Goal: Task Accomplishment & Management: Complete application form

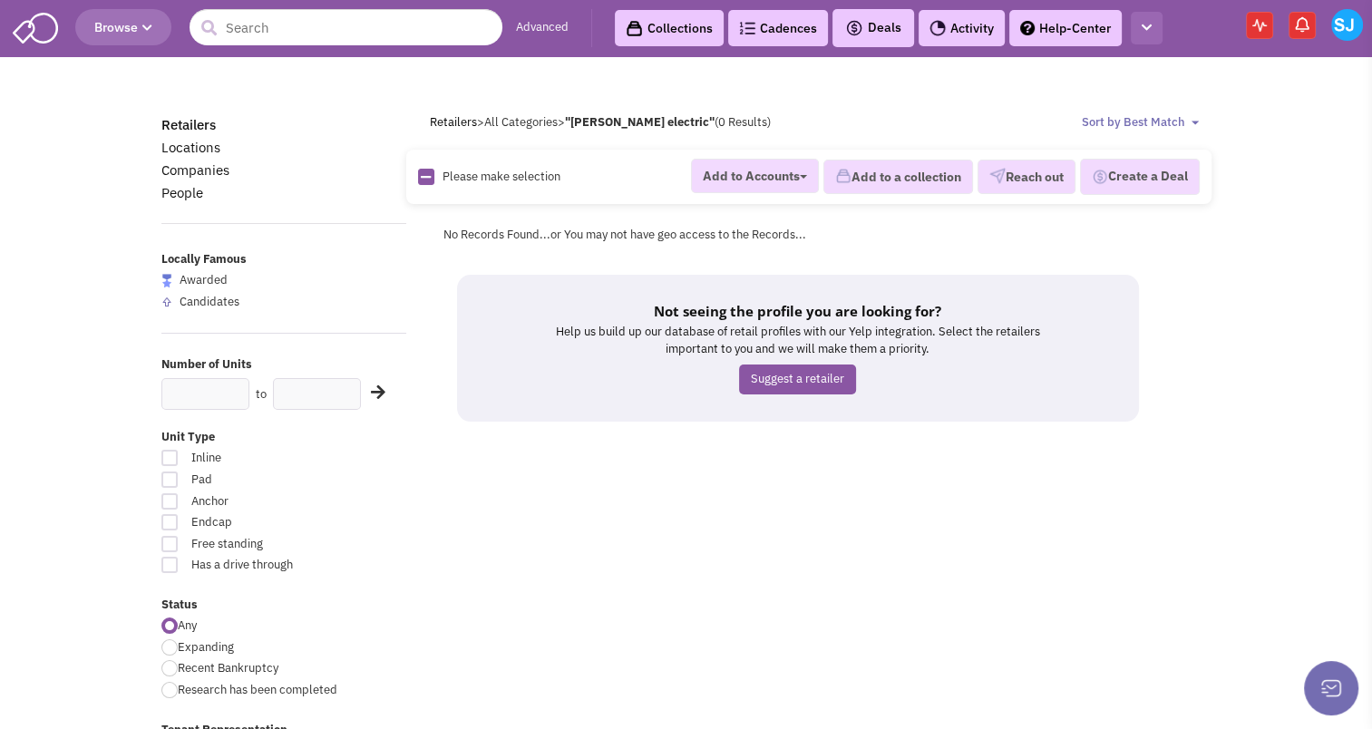
click at [1146, 24] on icon "button" at bounding box center [1146, 28] width 10 height 12
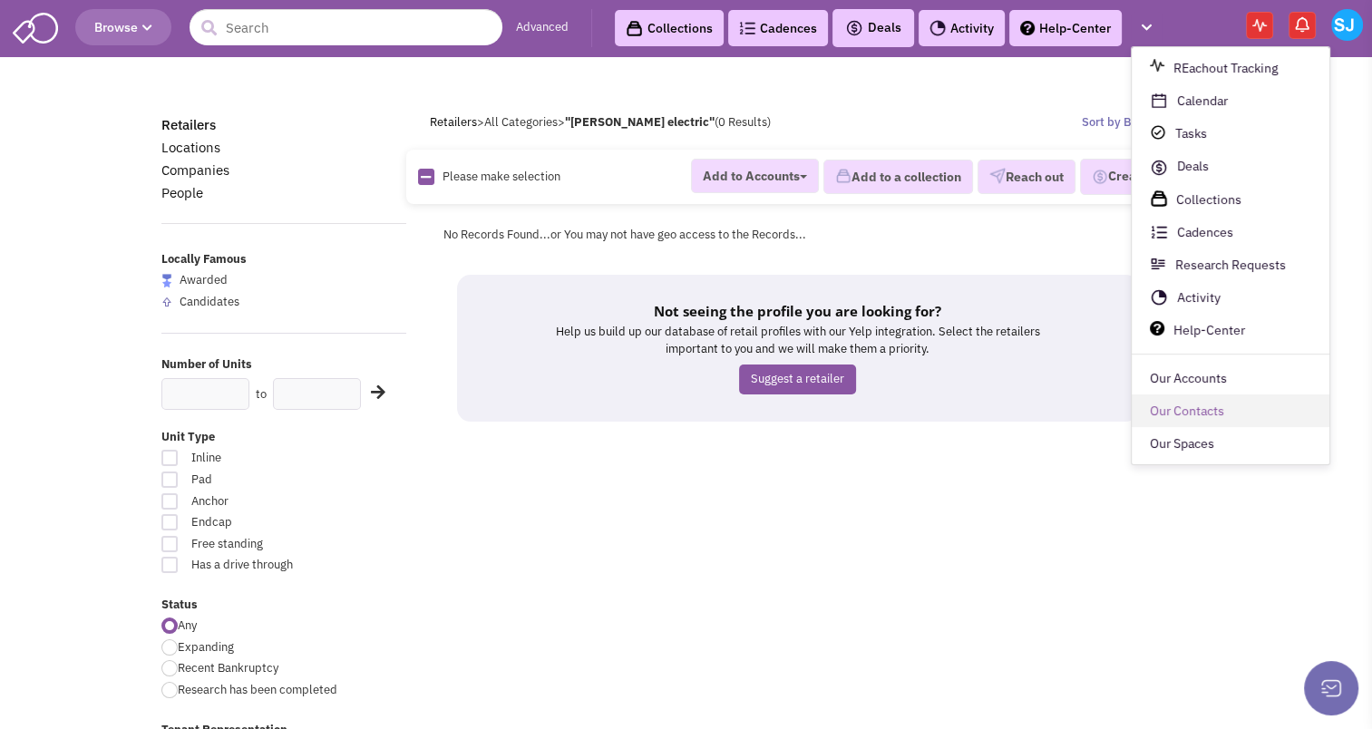
click at [1221, 410] on link "Our Contacts" at bounding box center [1230, 411] width 198 height 33
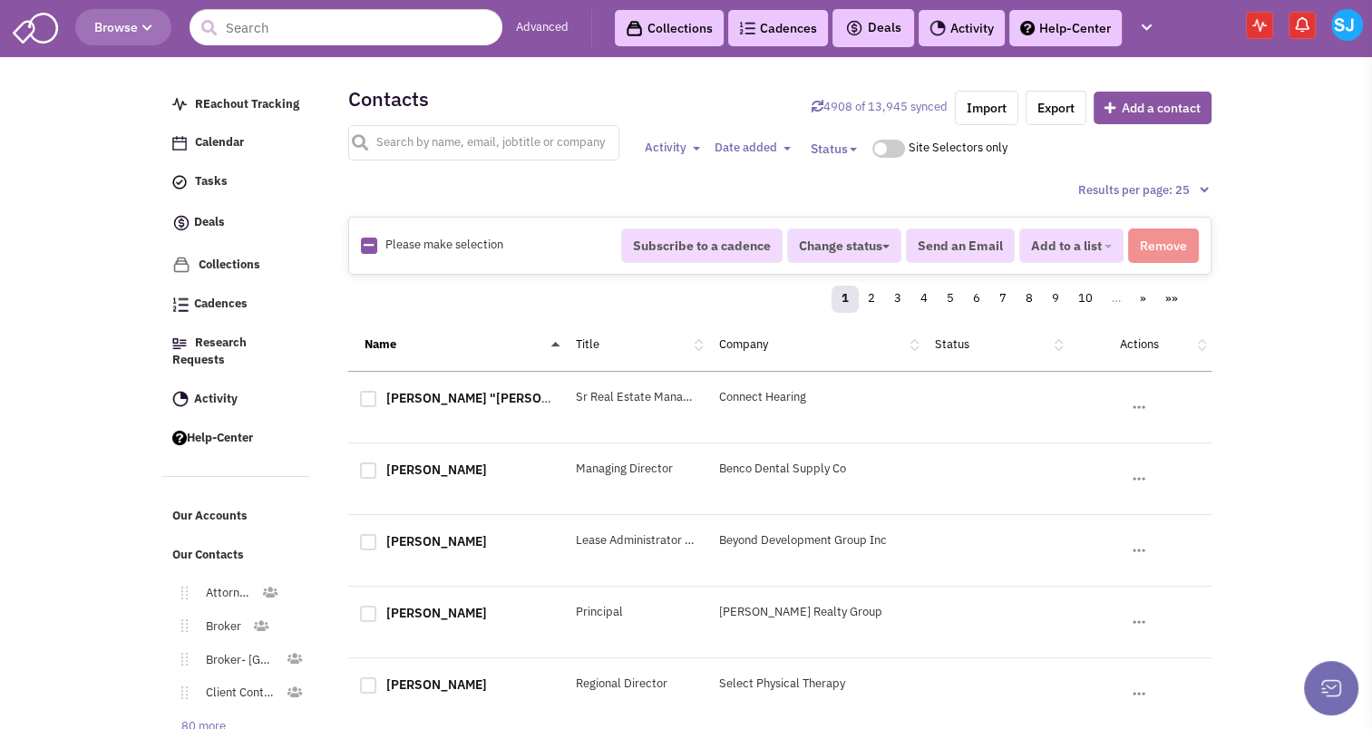
click at [413, 152] on input "text" at bounding box center [484, 142] width 272 height 35
type input "[PERSON_NAME]"
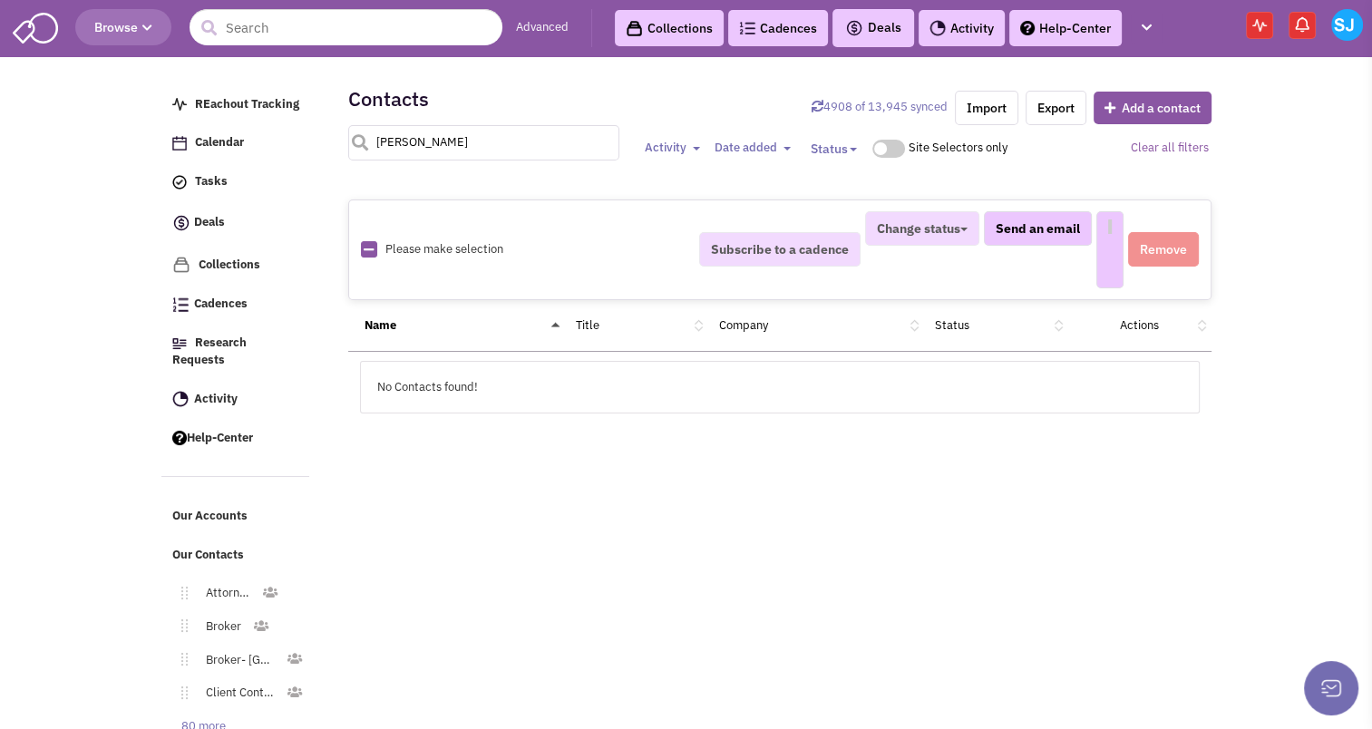
select select
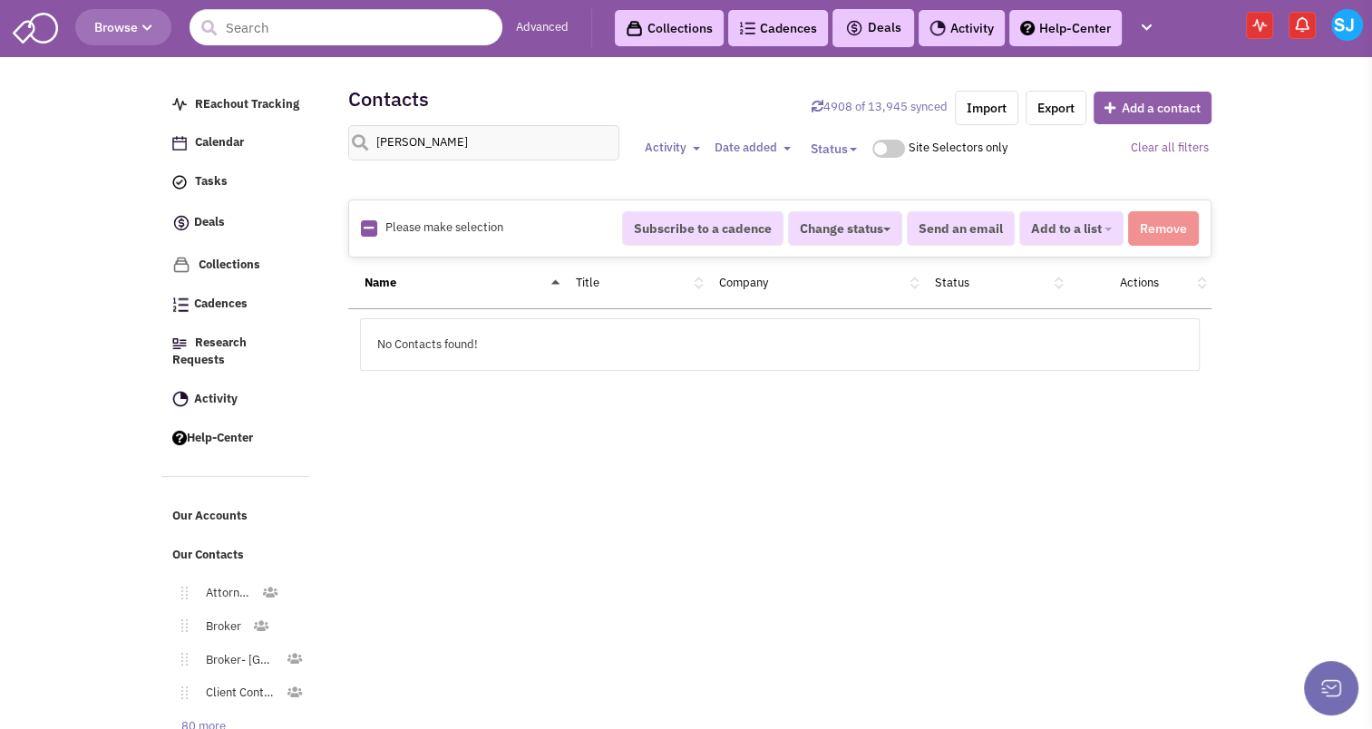
click at [1149, 98] on button "Add a contact" at bounding box center [1152, 108] width 118 height 33
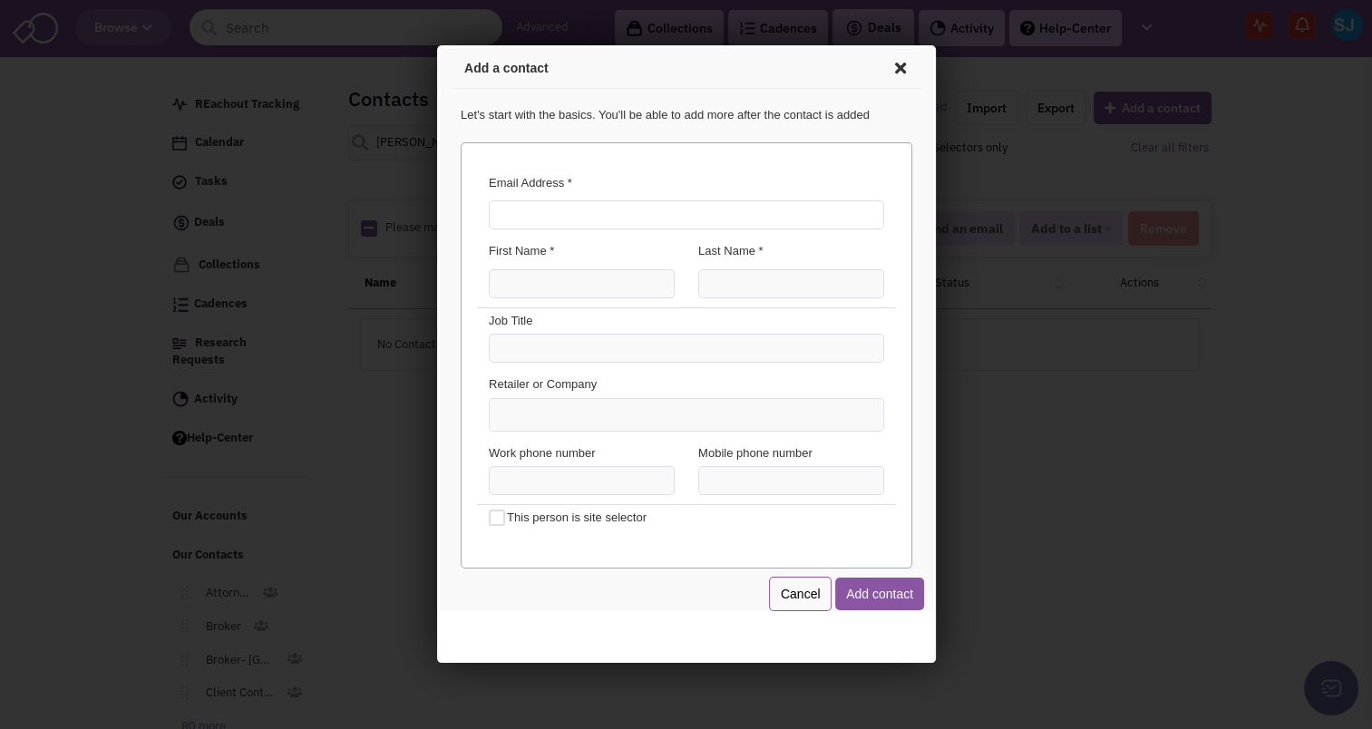
click at [669, 213] on input "Email Address *" at bounding box center [682, 212] width 395 height 29
type input "[PERSON_NAME][EMAIL_ADDRESS][DOMAIN_NAME]"
type input "[PERSON_NAME]"
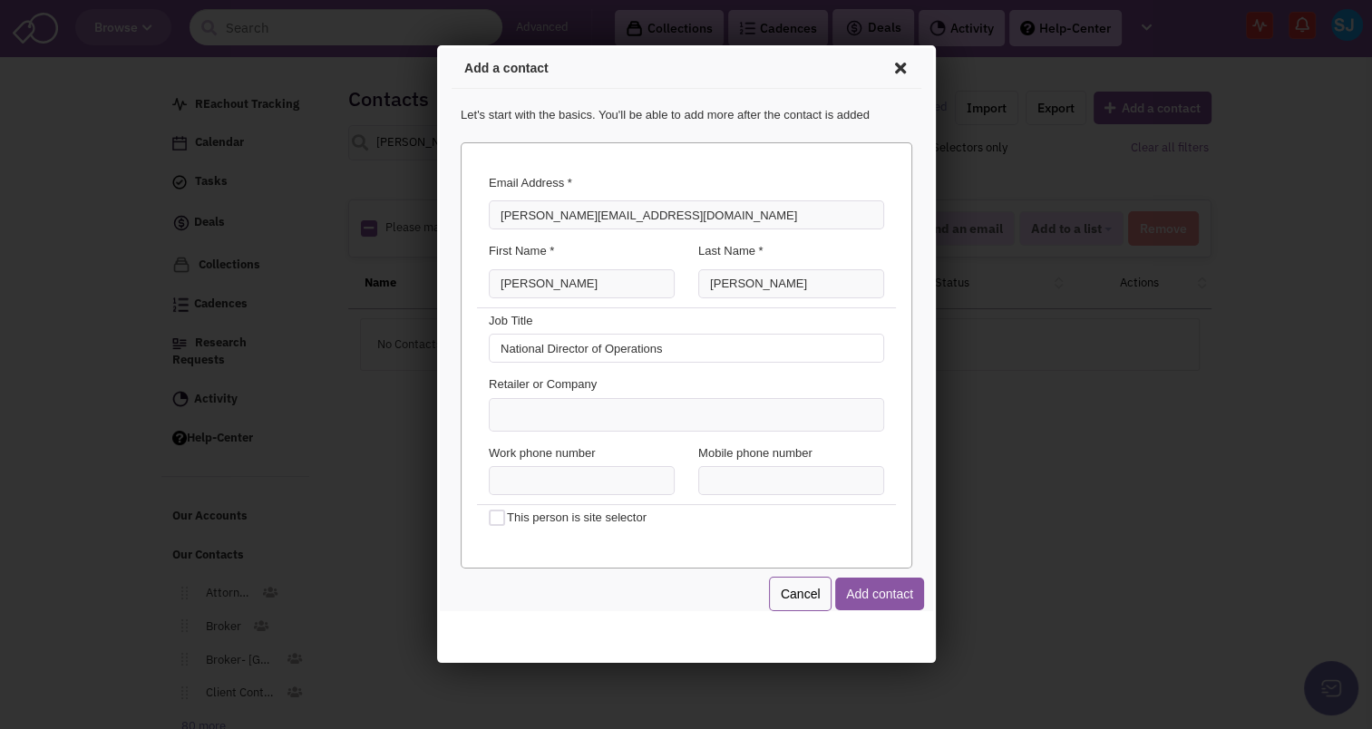
type input "National Director of Operations"
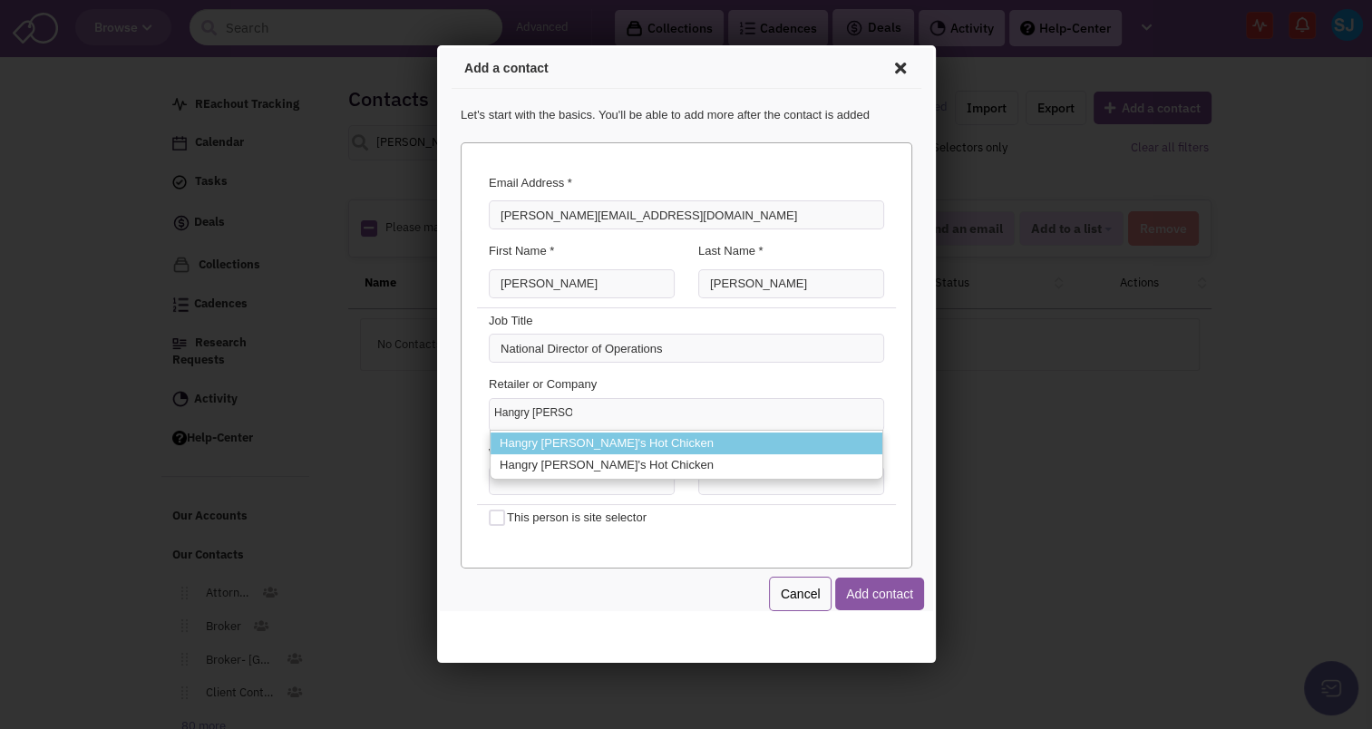
type input "Hangry [PERSON_NAME]'s"
click at [629, 439] on li "Hangry [PERSON_NAME]'s Hot Chicken" at bounding box center [683, 441] width 392 height 23
click at [436, 45] on select "Hangry [PERSON_NAME]'s Hangry [PERSON_NAME]'s Hot Chicken Hangry [PERSON_NAME]'…" at bounding box center [436, 45] width 0 height 0
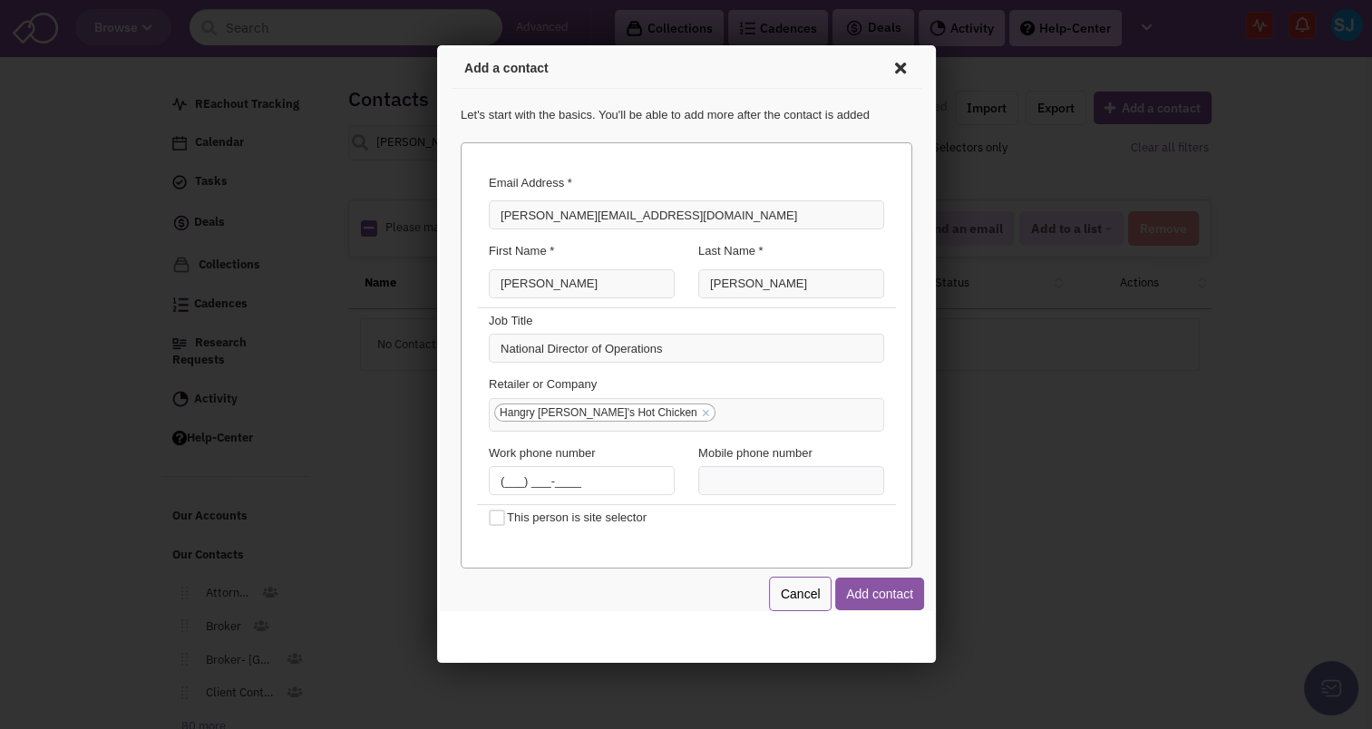
click at [493, 480] on input "(___) ___-____" at bounding box center [578, 477] width 186 height 29
type input "[PHONE_NUMBER]"
click at [902, 599] on button "Add contact" at bounding box center [875, 591] width 89 height 33
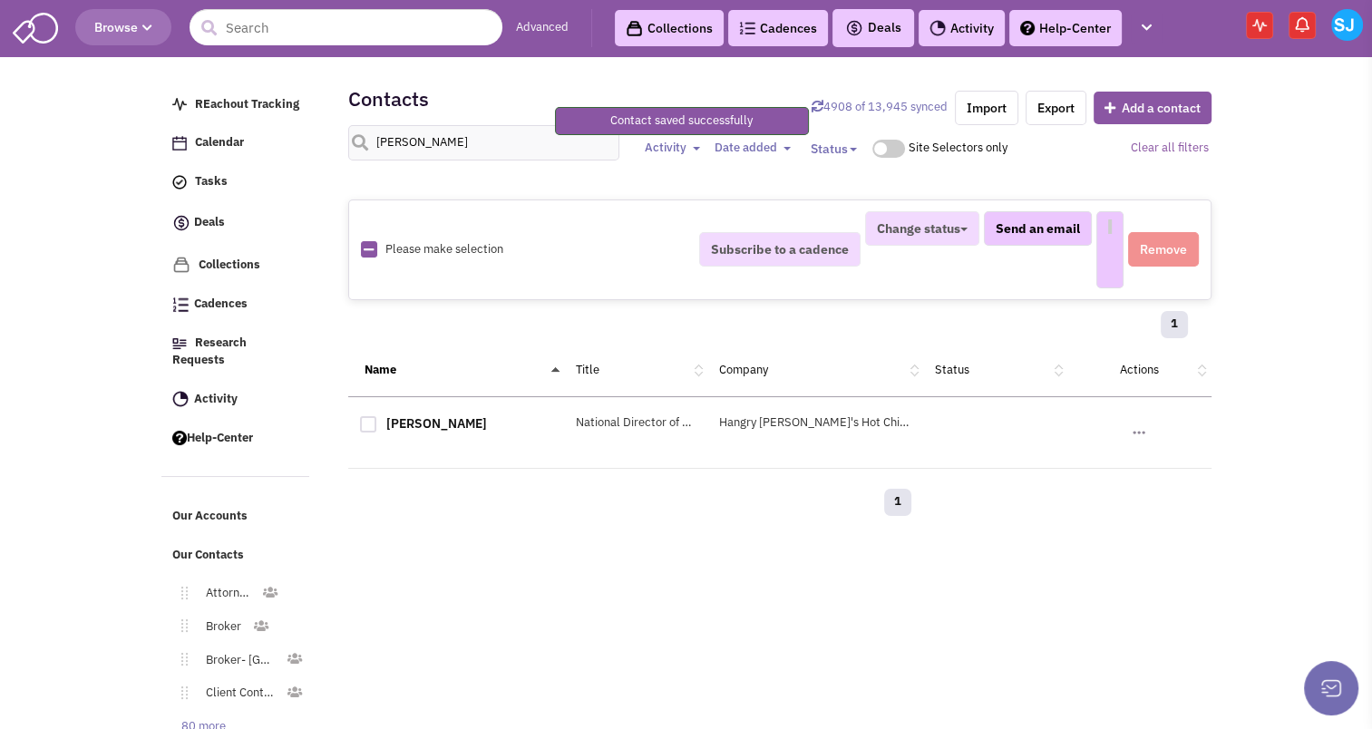
select select
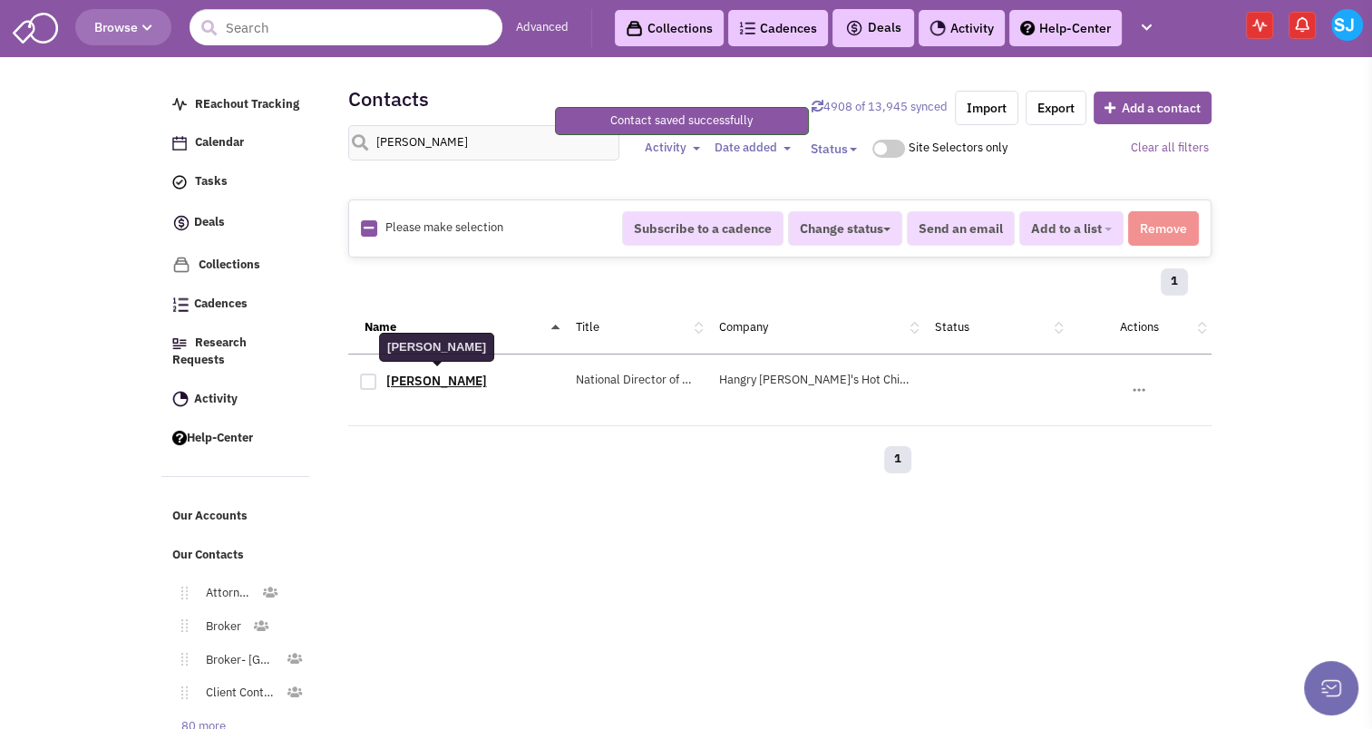
click at [415, 376] on link "[PERSON_NAME]" at bounding box center [436, 381] width 101 height 16
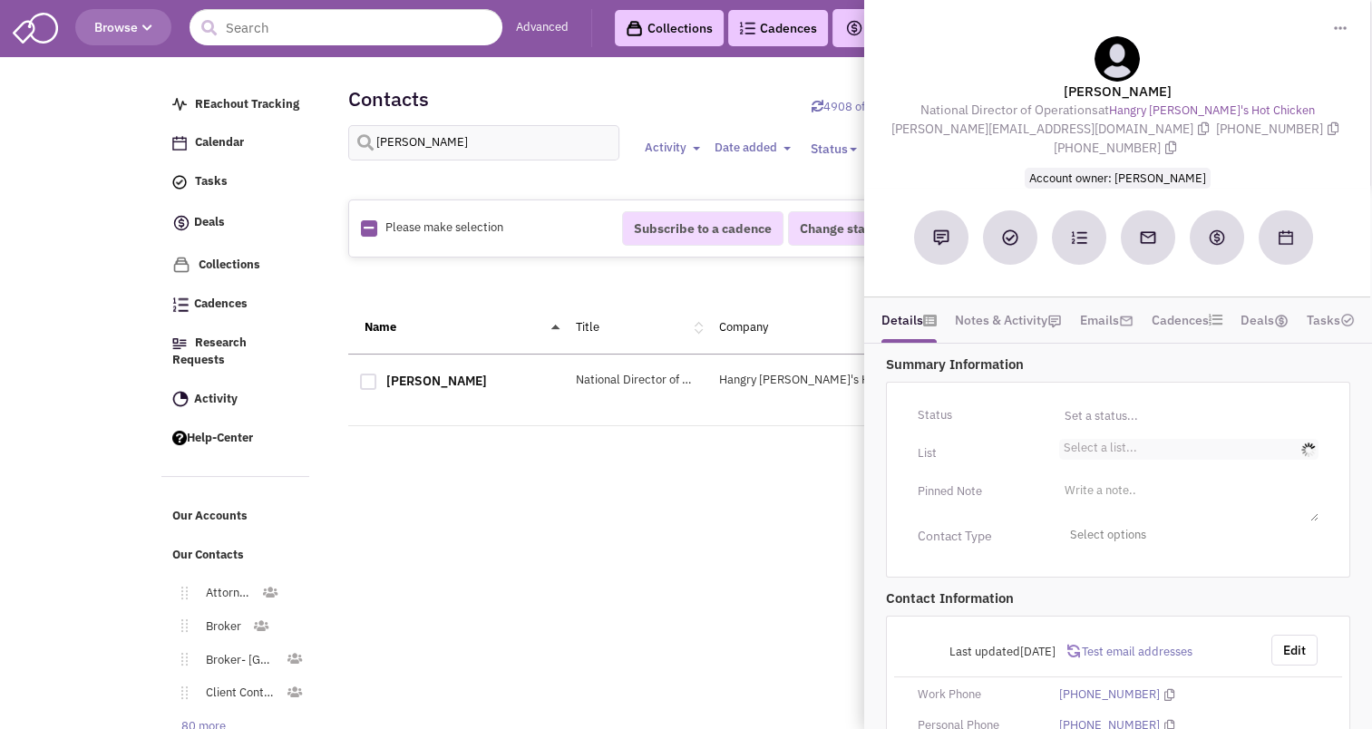
click at [1080, 443] on input "Select a list... Select a list..." at bounding box center [1083, 452] width 40 height 18
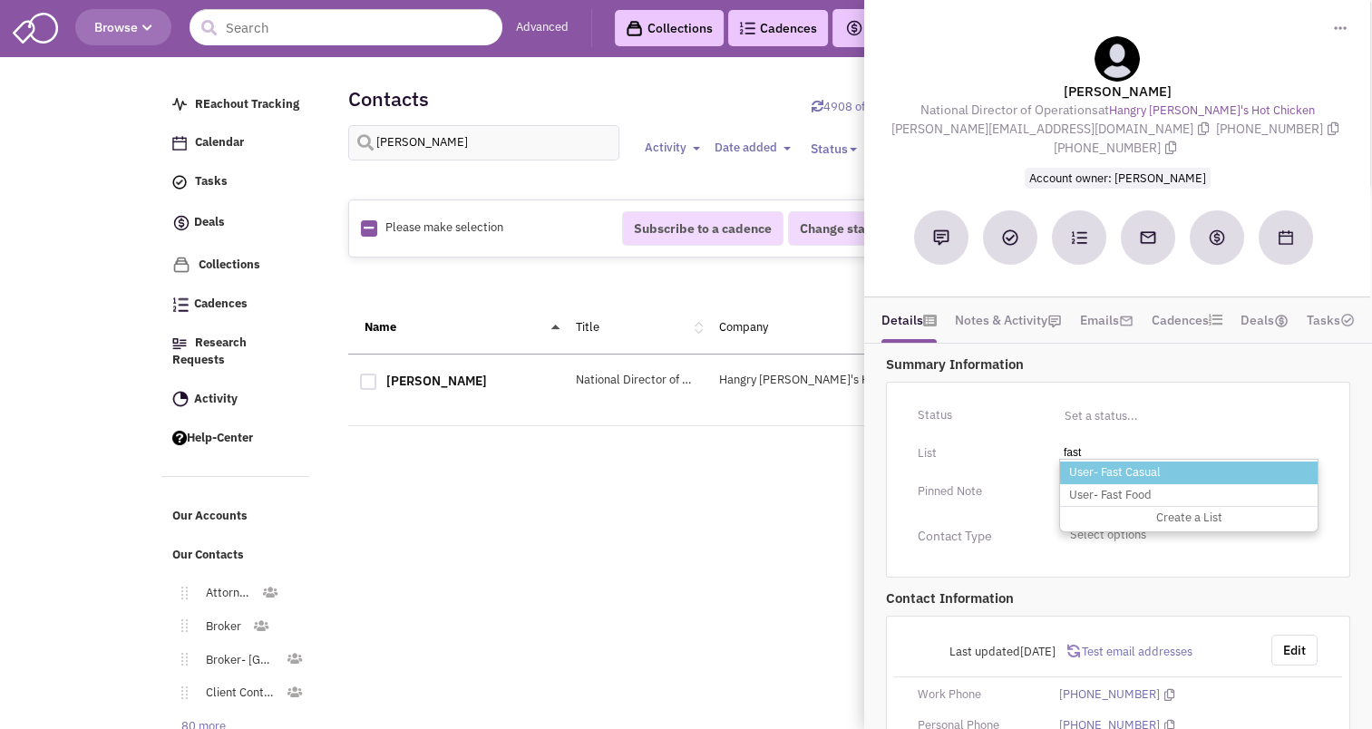
type input "fast"
click at [1102, 461] on li "User- Fast Casual" at bounding box center [1188, 472] width 257 height 23
click at [0, 0] on select "Select a list..." at bounding box center [0, 0] width 0 height 0
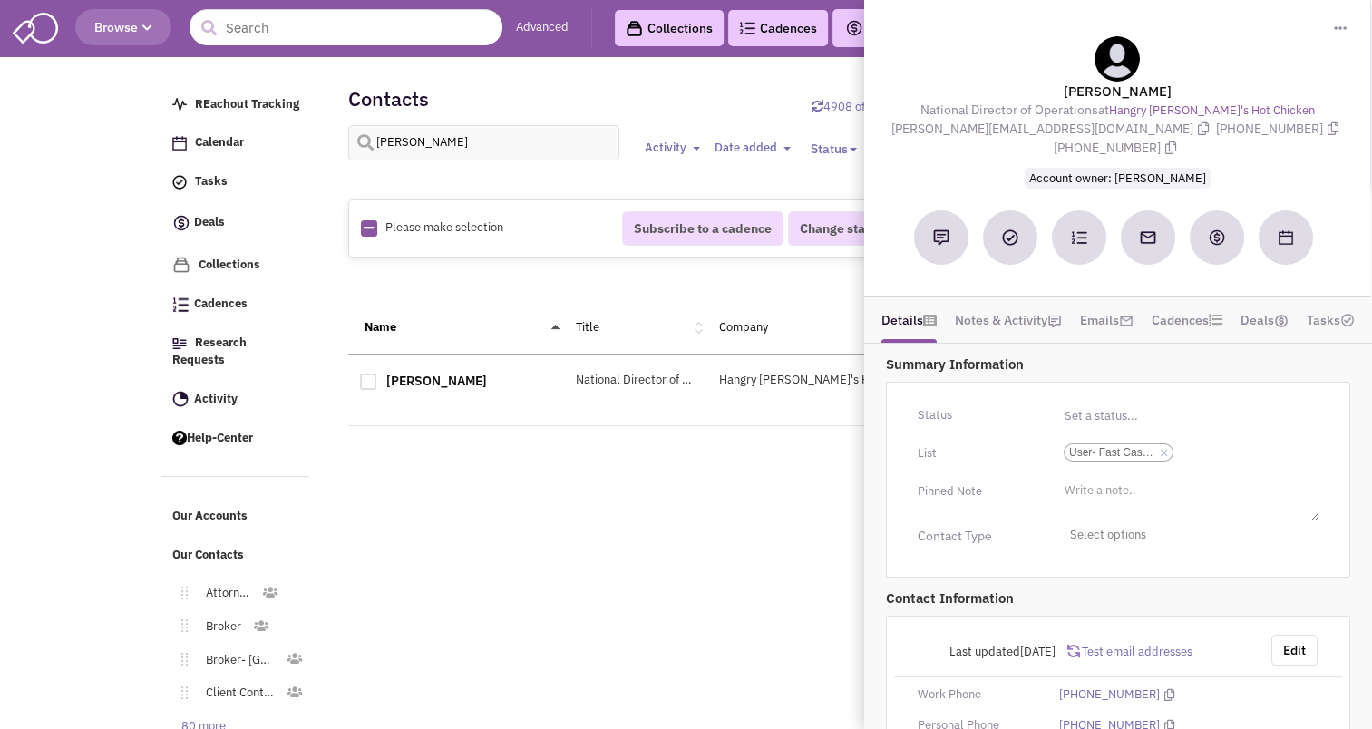
click at [851, 364] on div "[PERSON_NAME] National Director of Operations Hangry [PERSON_NAME]'s Hot Chicke…" at bounding box center [779, 390] width 863 height 72
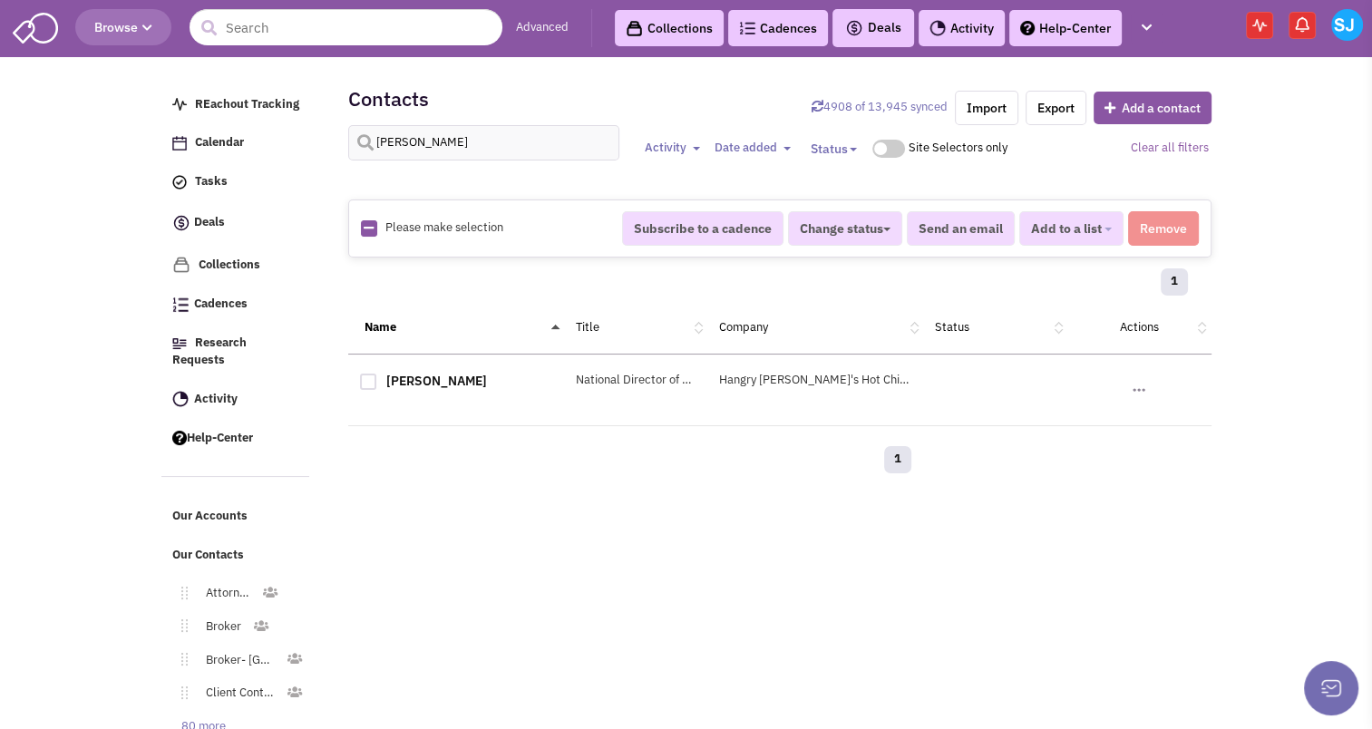
click at [422, 160] on div "[PERSON_NAME] Activity Toggle Dropdown Any activity" at bounding box center [779, 153] width 887 height 56
click at [422, 138] on input "[PERSON_NAME]" at bounding box center [484, 142] width 272 height 35
type input "[PERSON_NAME]"
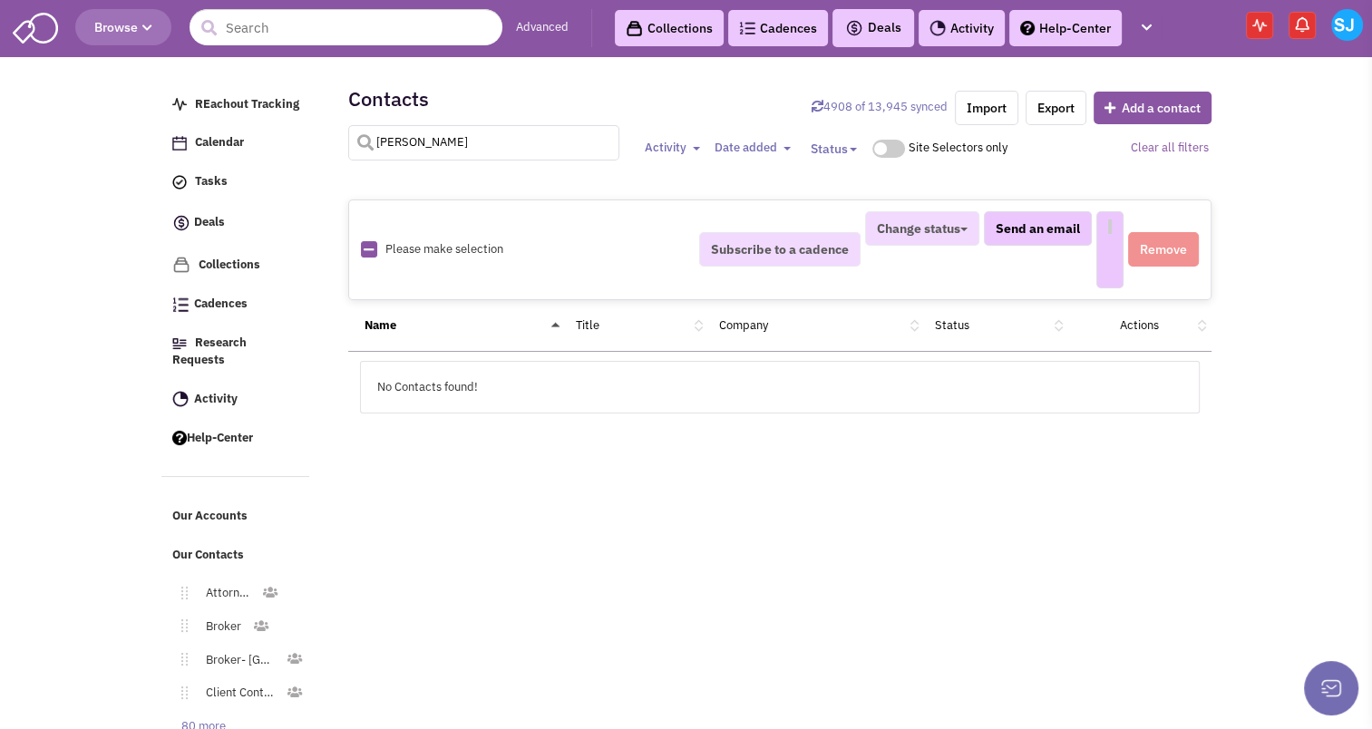
select select
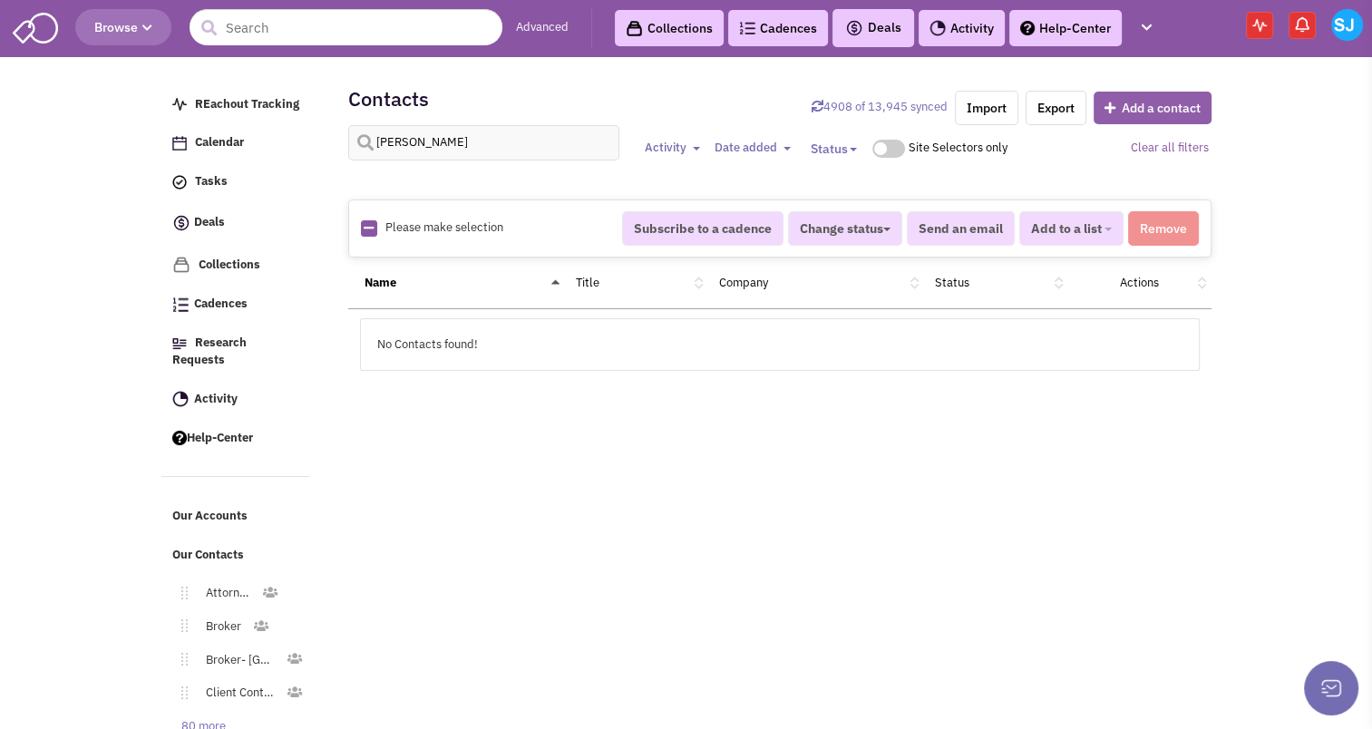
click at [1133, 109] on button "Add a contact" at bounding box center [1152, 108] width 118 height 33
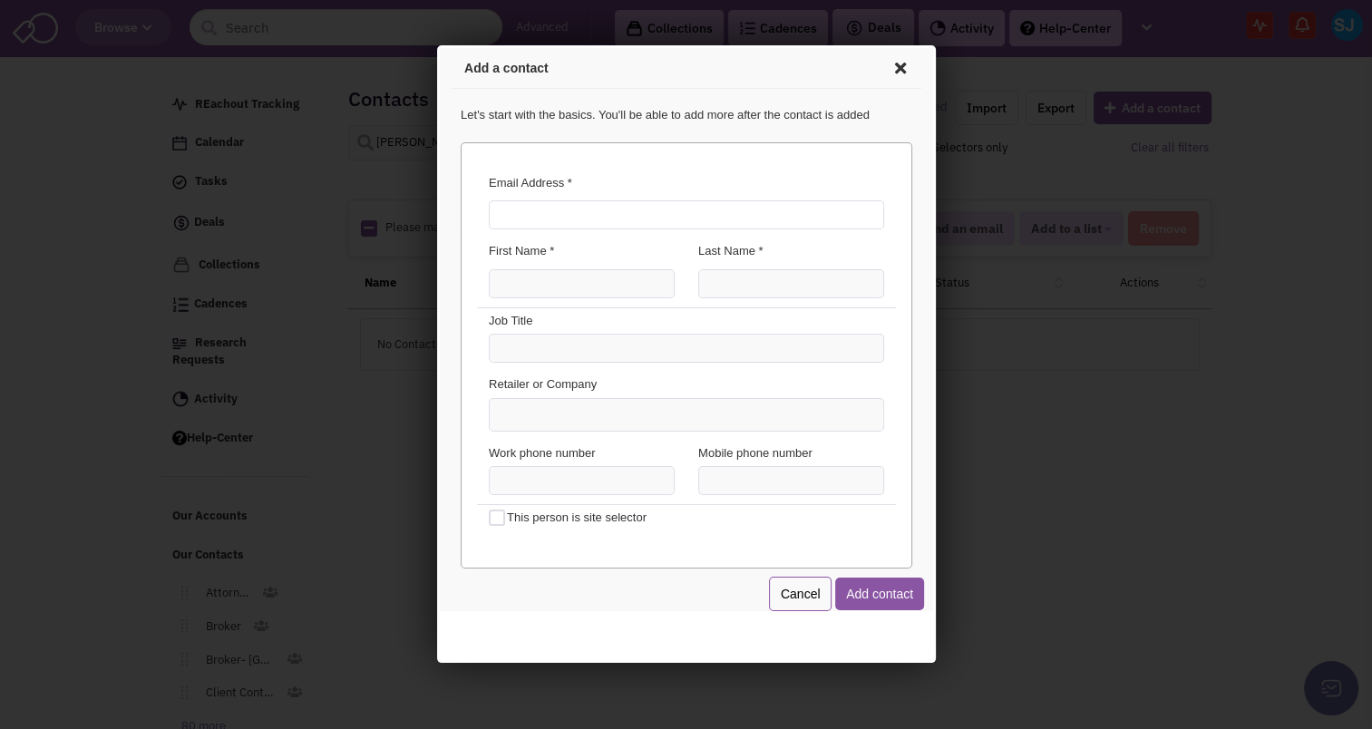
click at [525, 210] on input "Email Address *" at bounding box center [682, 212] width 395 height 29
type input "[EMAIL_ADDRESS][PERSON_NAME][DOMAIN_NAME]"
type input "[PERSON_NAME]"
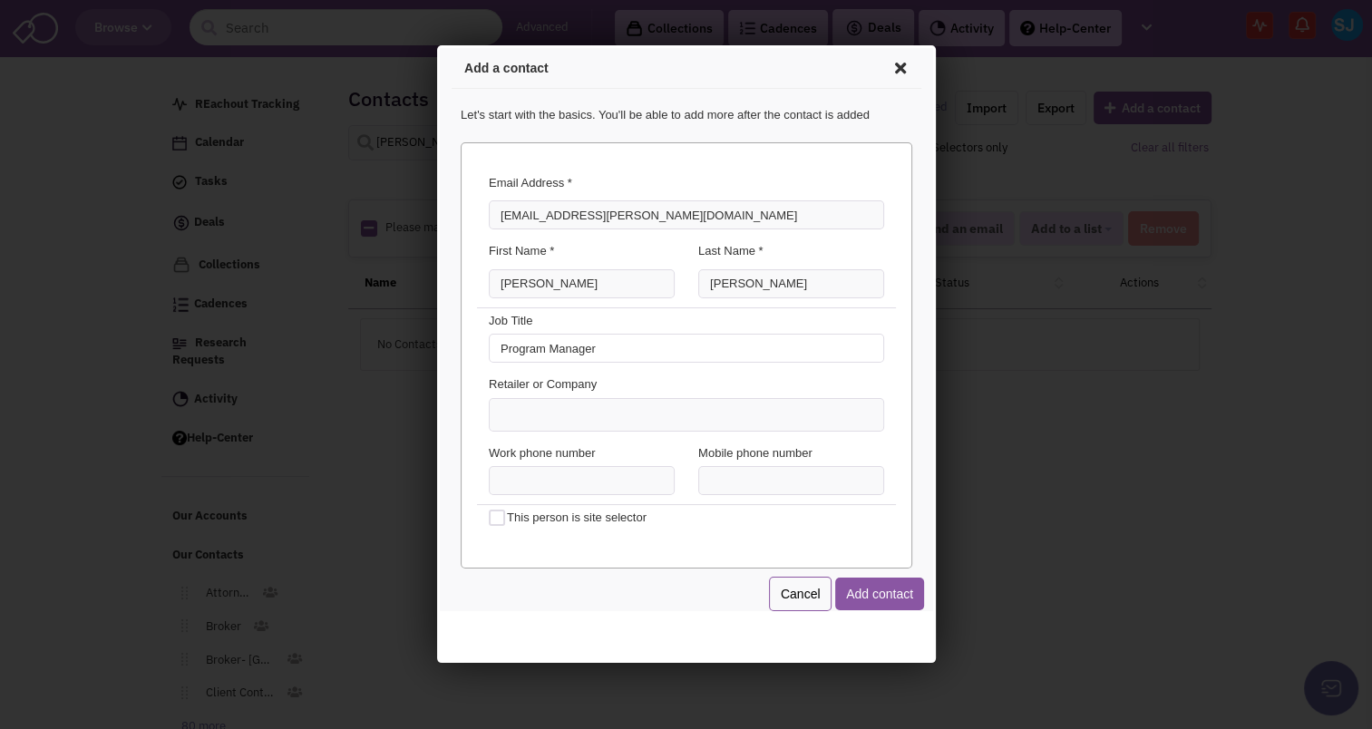
type input "Program Manager"
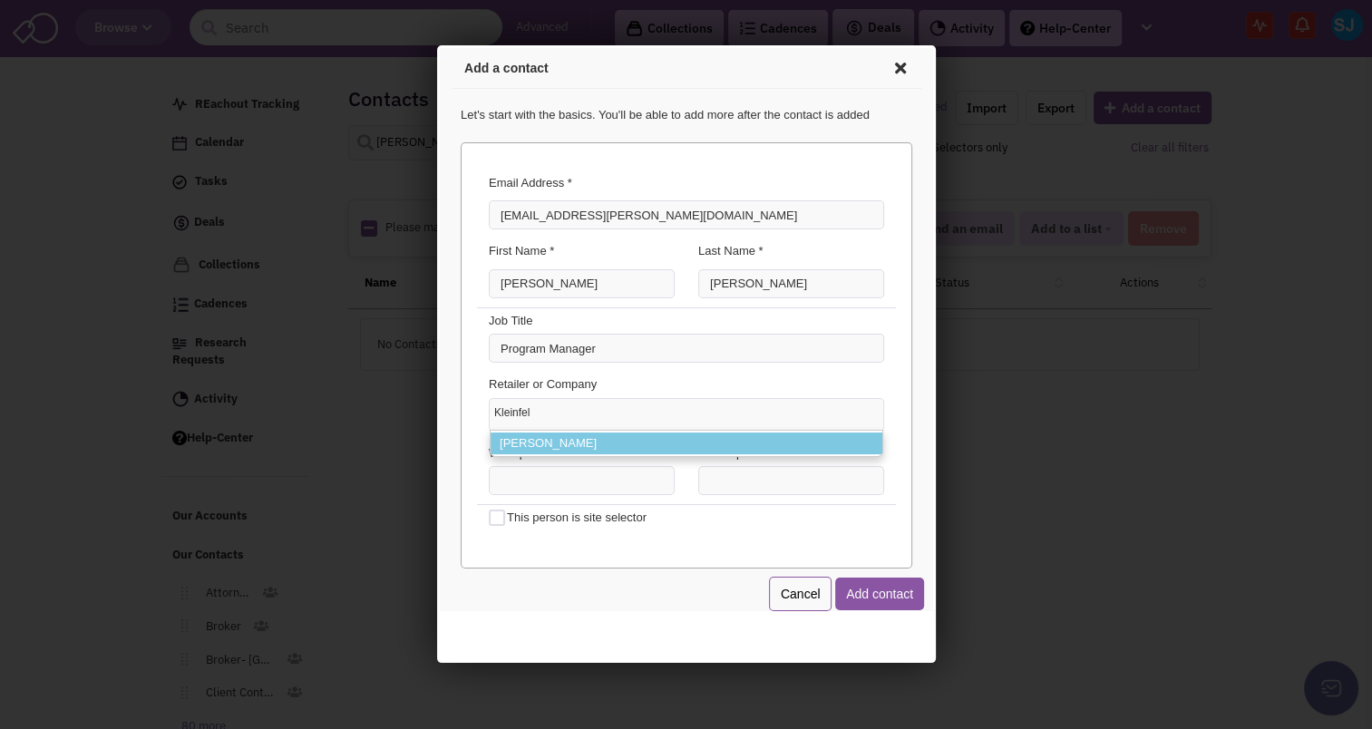
type input "Kleinfel"
click at [529, 441] on li "[PERSON_NAME]" at bounding box center [683, 441] width 392 height 23
click at [436, 45] on select "Kleinfel [PERSON_NAME]" at bounding box center [436, 45] width 0 height 0
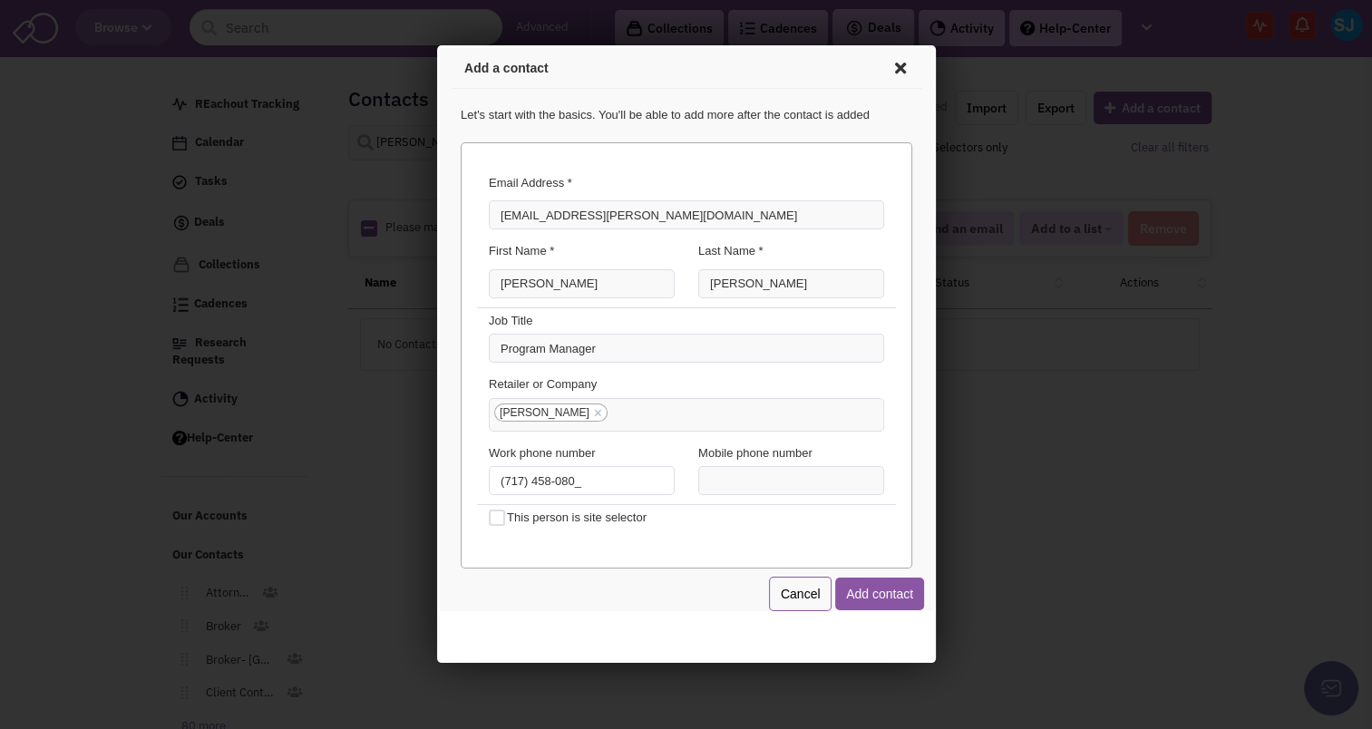
type input "[PHONE_NUMBER]"
click at [874, 581] on button "Add contact" at bounding box center [875, 591] width 89 height 33
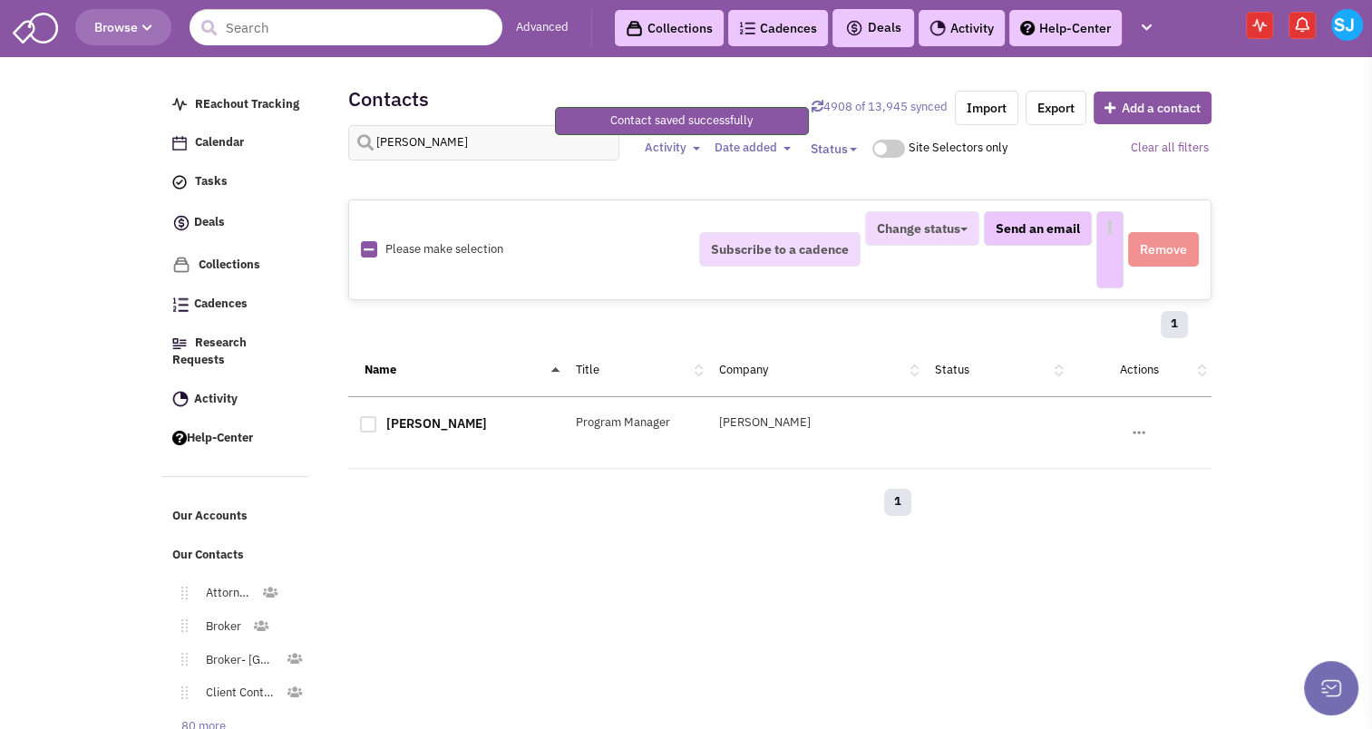
select select
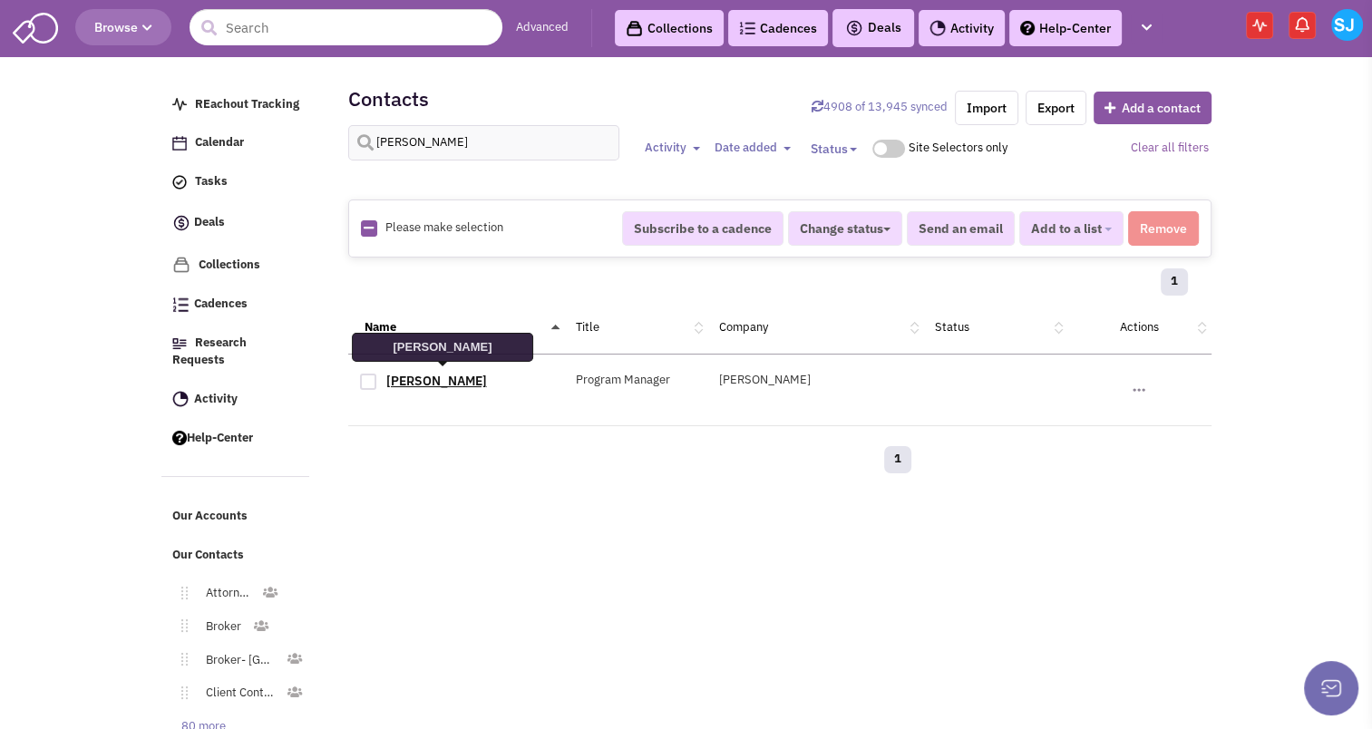
click at [432, 377] on link "[PERSON_NAME]" at bounding box center [436, 381] width 101 height 16
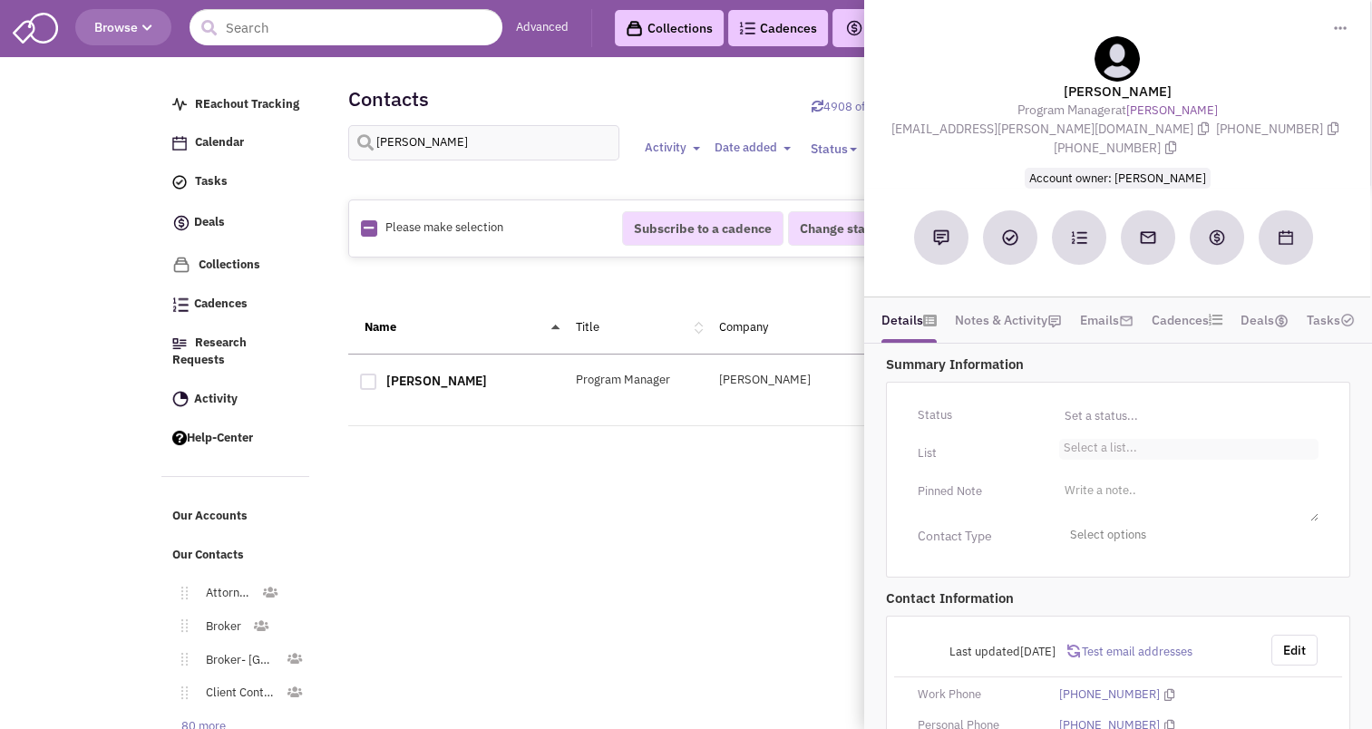
click at [1105, 439] on li "Select a list..." at bounding box center [1098, 446] width 78 height 14
click at [0, 0] on select "Select a list..." at bounding box center [0, 0] width 0 height 0
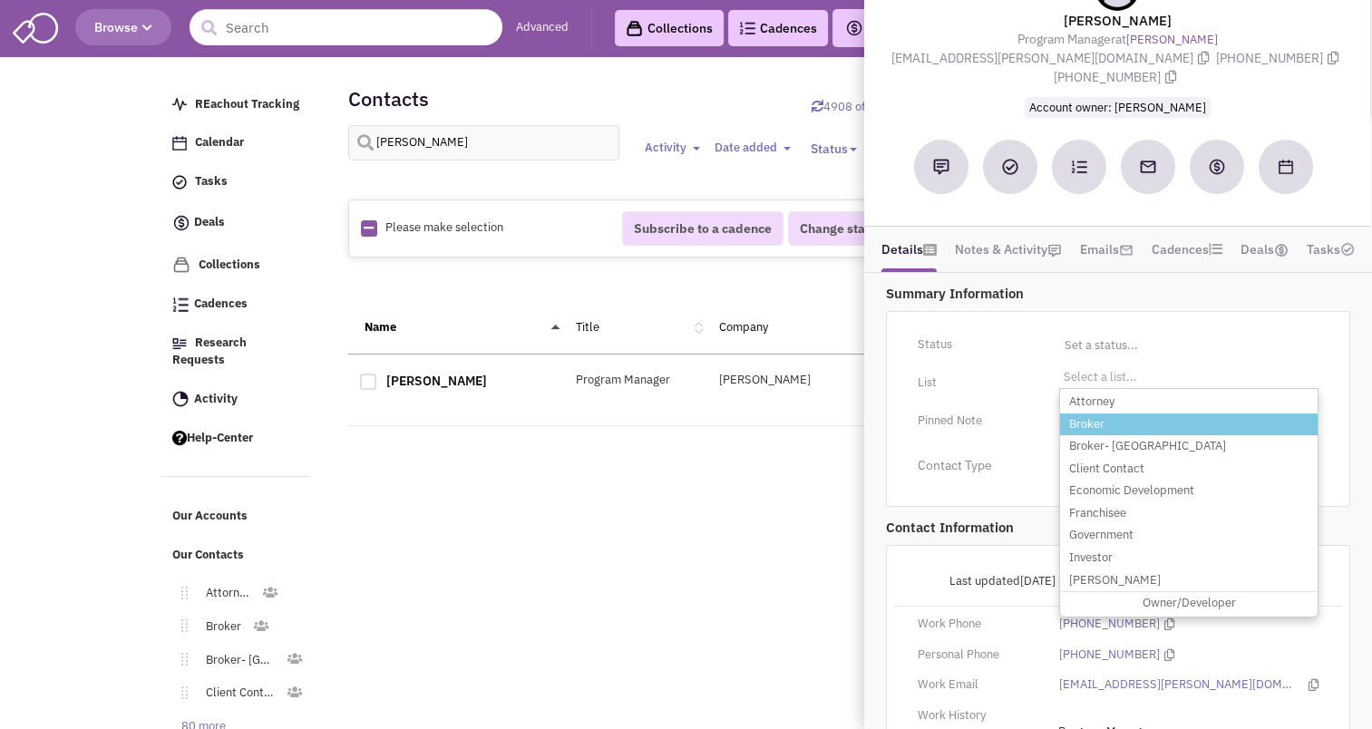
scroll to position [72, 0]
type input "c"
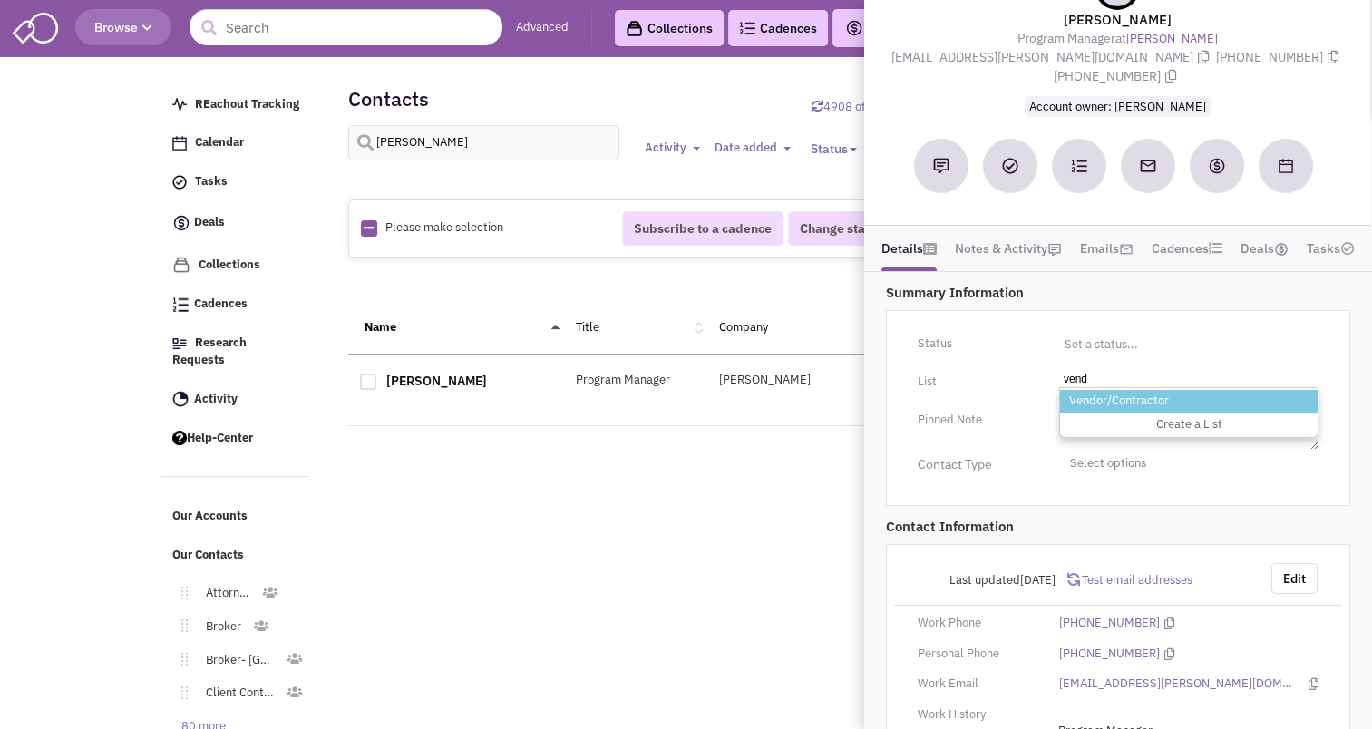
type input "vend"
click at [1117, 390] on li "Vendor/Contractor" at bounding box center [1188, 401] width 257 height 23
click at [0, 0] on select "Select a list..." at bounding box center [0, 0] width 0 height 0
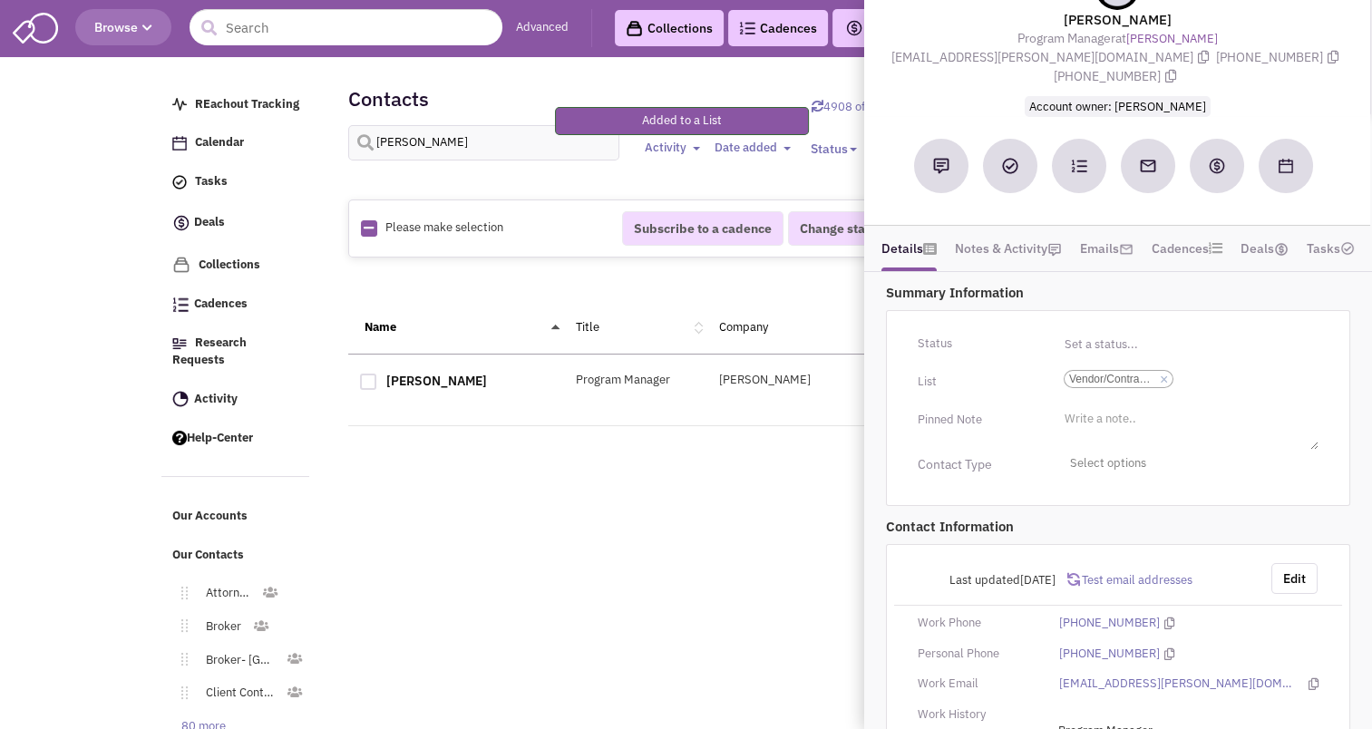
scroll to position [175, 0]
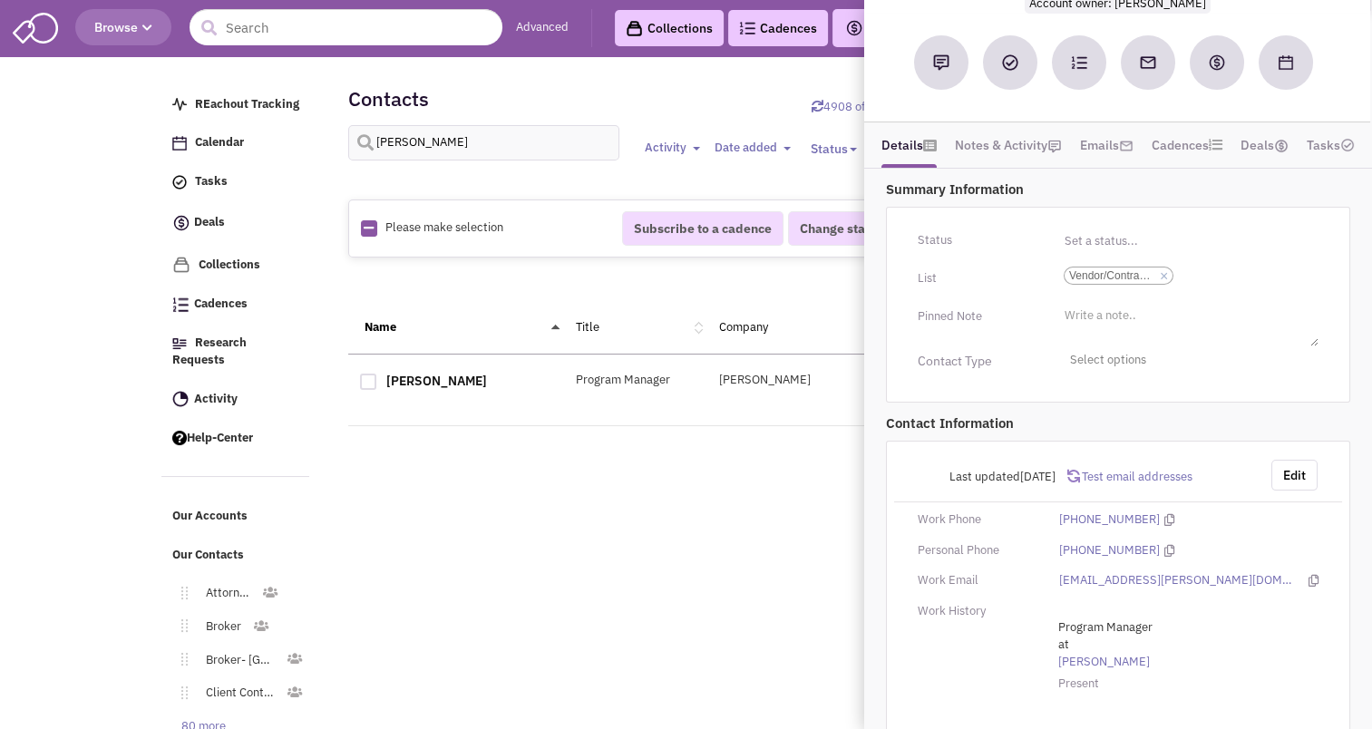
click at [761, 593] on div "Retailsphere Support Message Send REachout Tracking Calendar Tasks Completed Ta…" at bounding box center [686, 438] width 1057 height 752
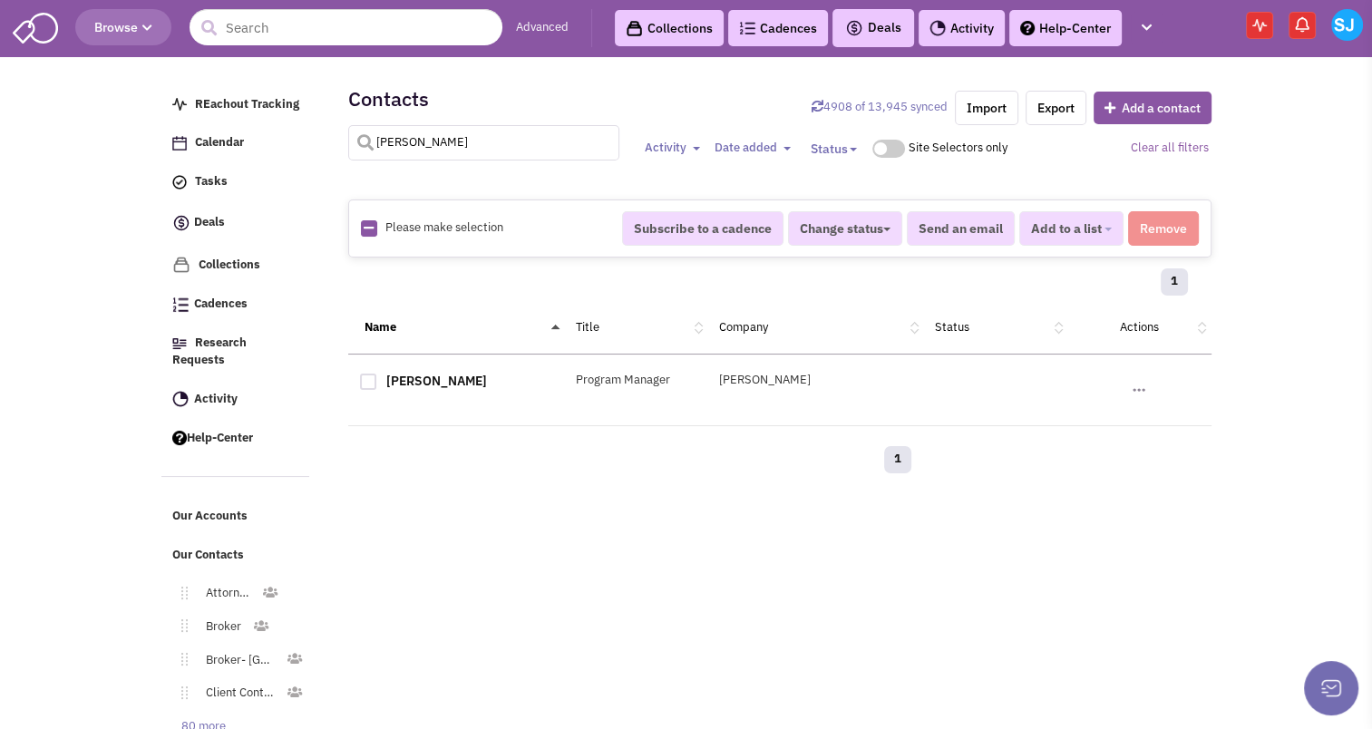
click at [450, 145] on input "[PERSON_NAME]" at bounding box center [484, 142] width 272 height 35
type input "[PERSON_NAME]"
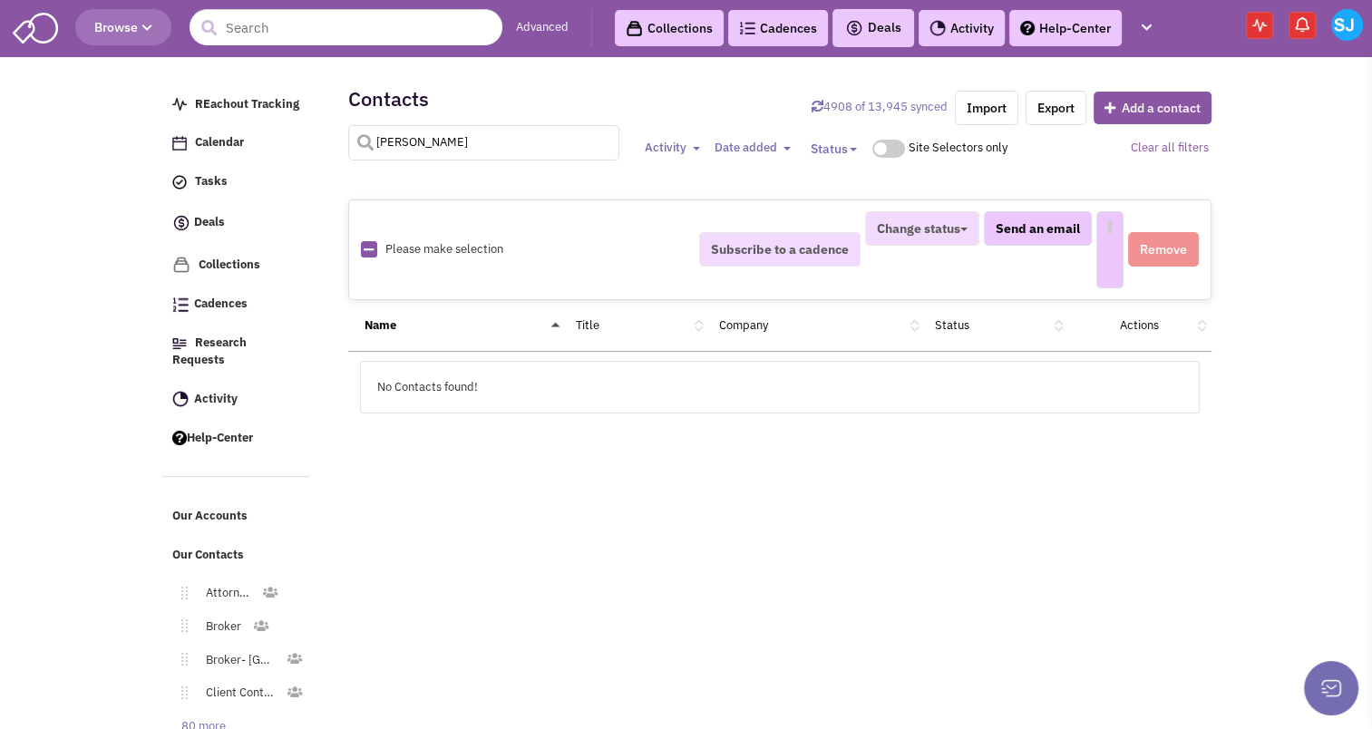
select select
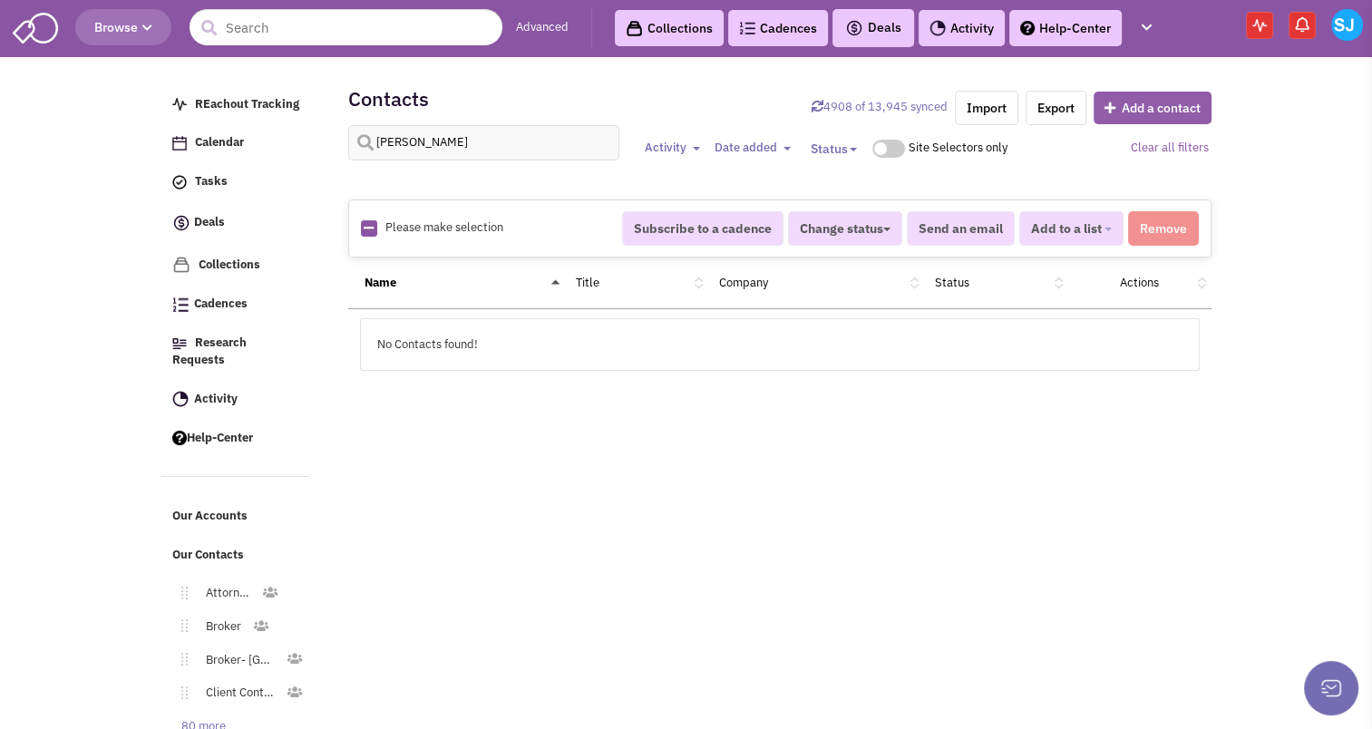
click at [1157, 92] on button "Add a contact" at bounding box center [1152, 108] width 118 height 33
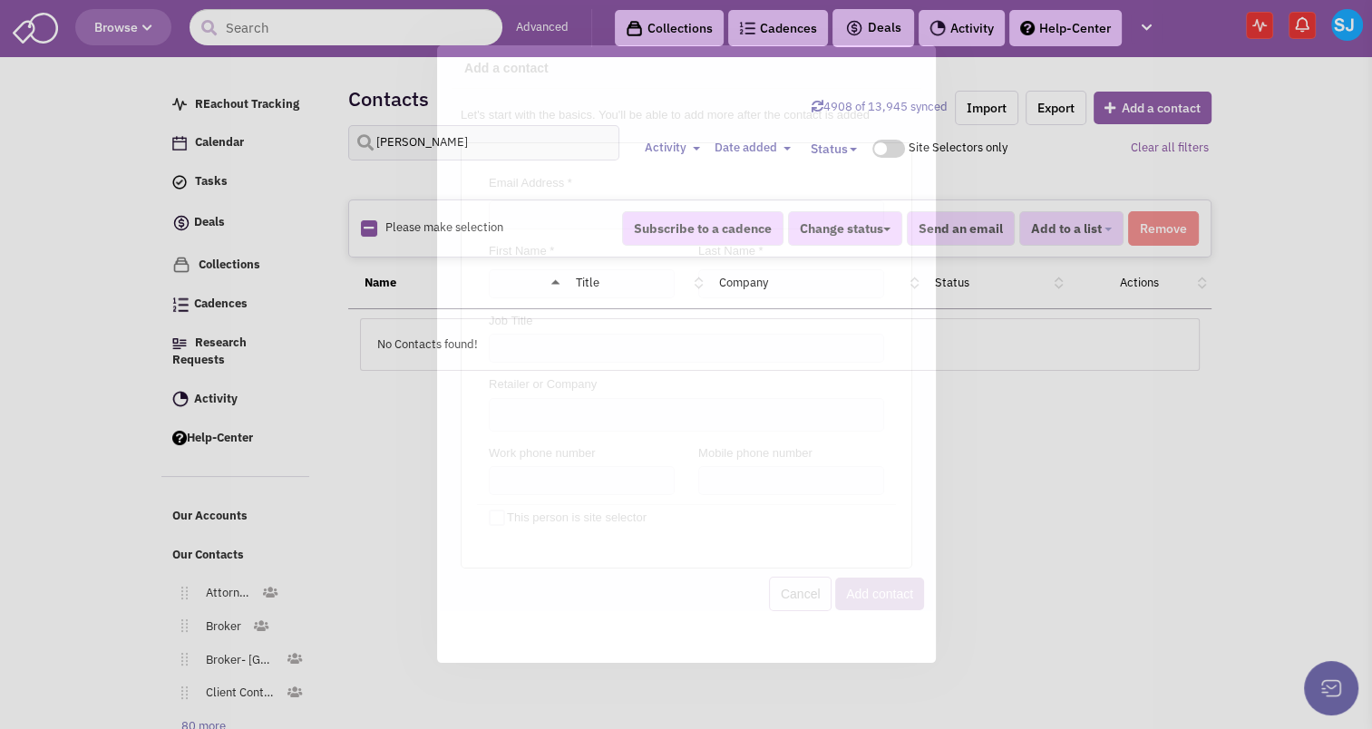
scroll to position [0, 0]
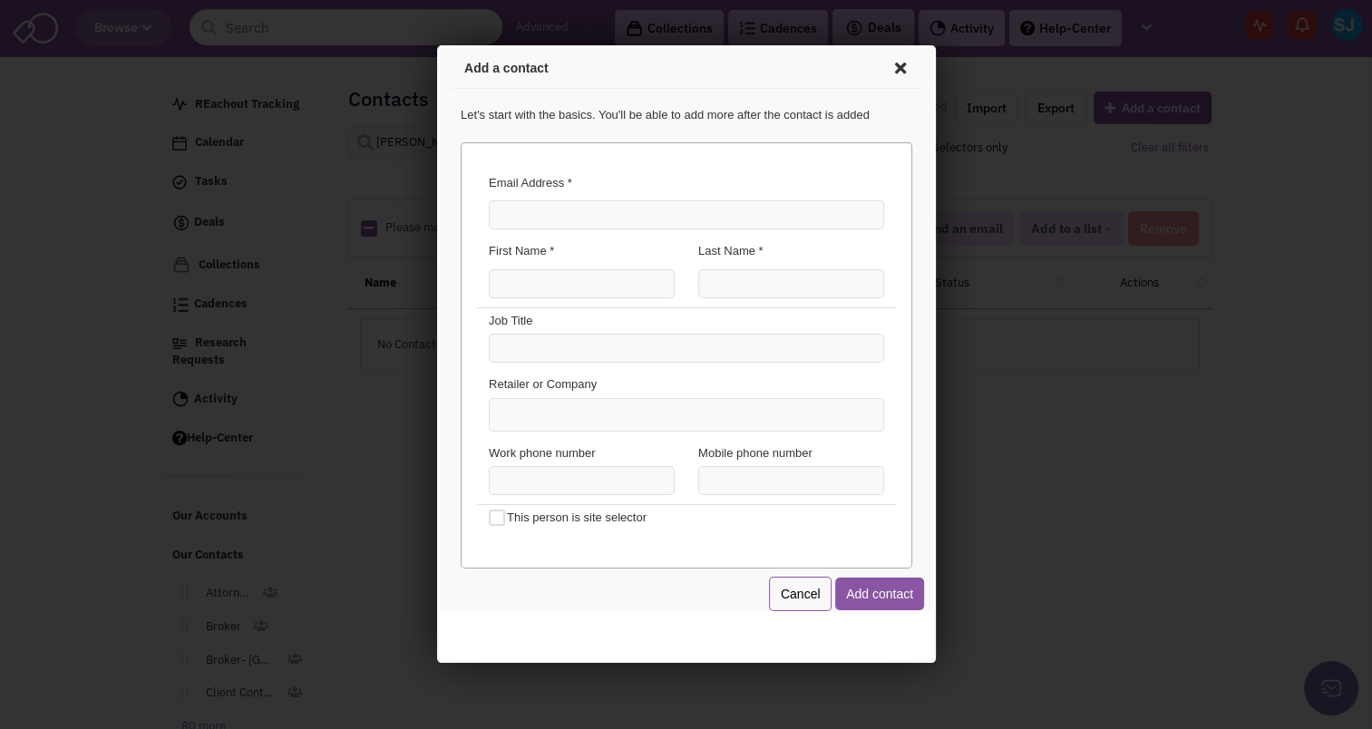
click at [555, 198] on div at bounding box center [682, 212] width 419 height 29
click at [551, 207] on input "Email Address *" at bounding box center [682, 212] width 395 height 29
type input "[PERSON_NAME][EMAIL_ADDRESS][PERSON_NAME][DOMAIN_NAME]"
type input "[PERSON_NAME]"
type input "Ranaweera"
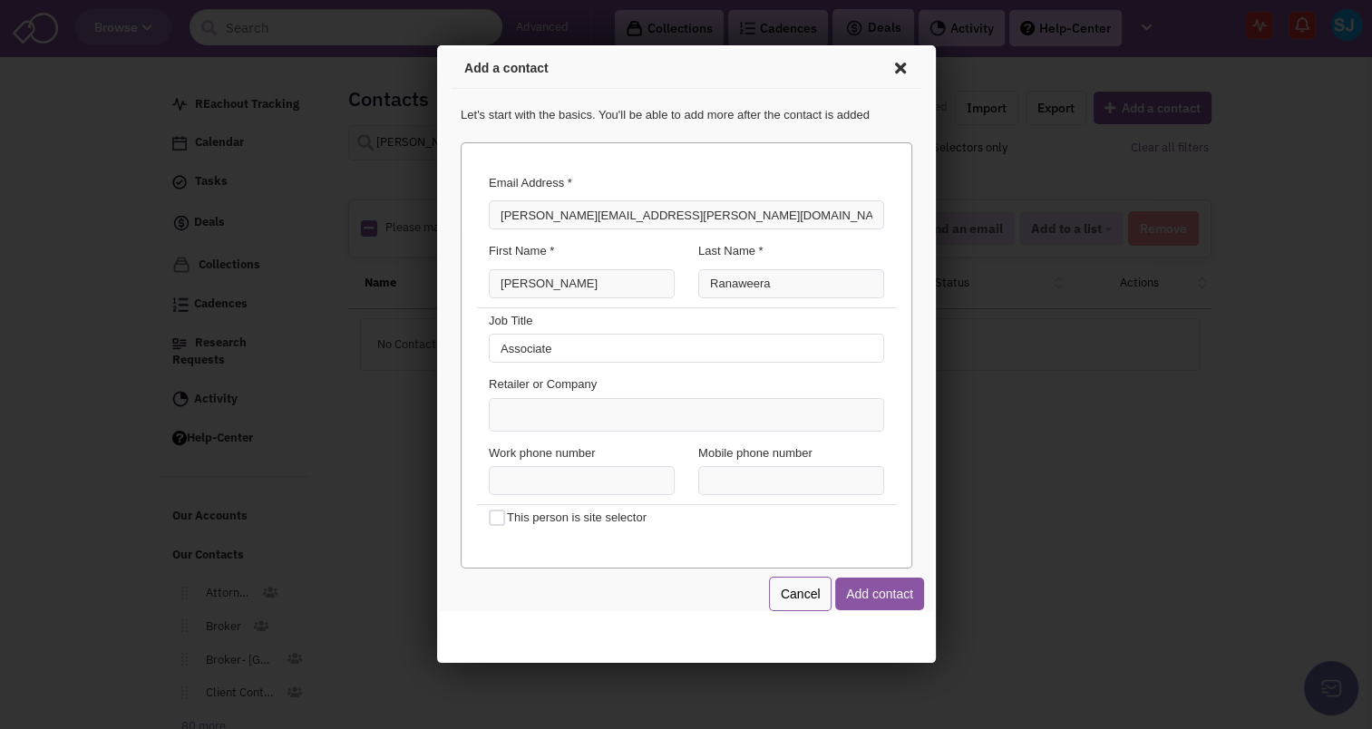
type input "Associate"
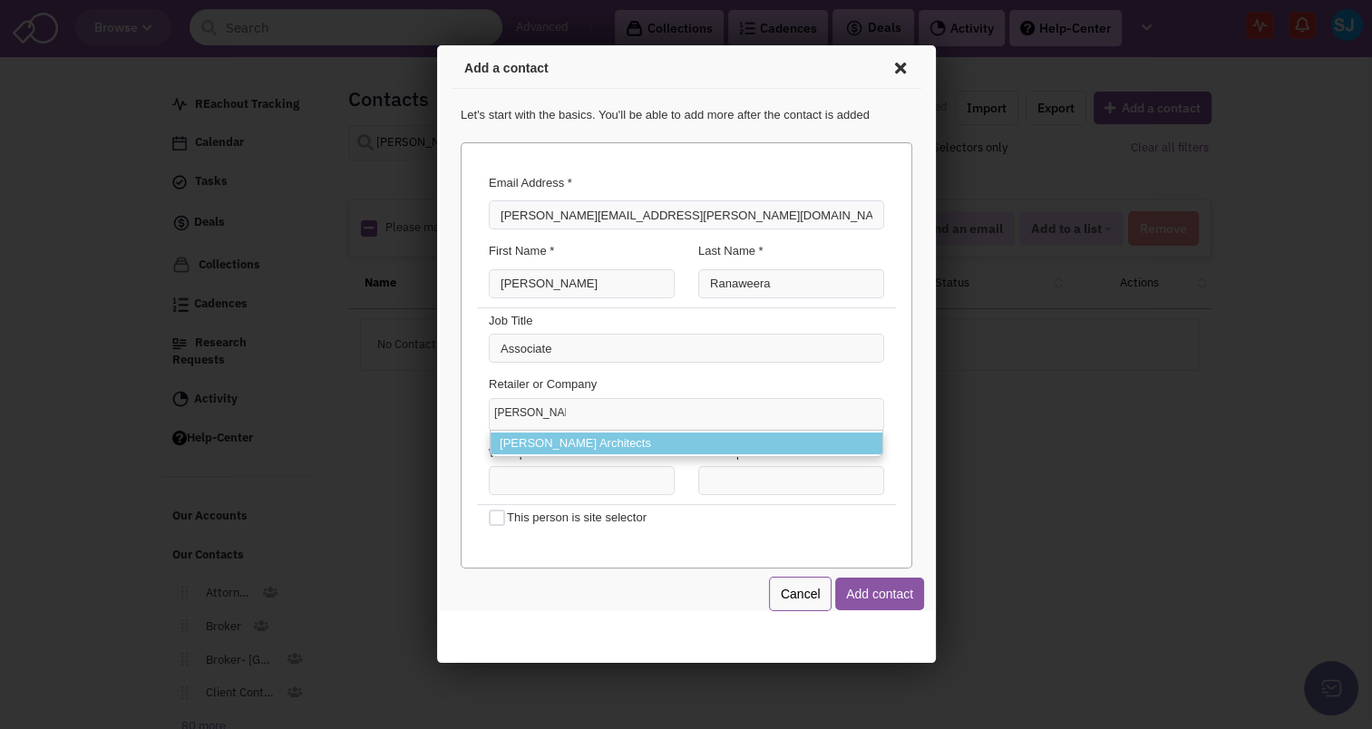
type input "[PERSON_NAME]"
click at [526, 445] on li "[PERSON_NAME] Architects" at bounding box center [683, 441] width 392 height 23
click at [436, 45] on select "[PERSON_NAME] [PERSON_NAME] Architects" at bounding box center [436, 45] width 0 height 0
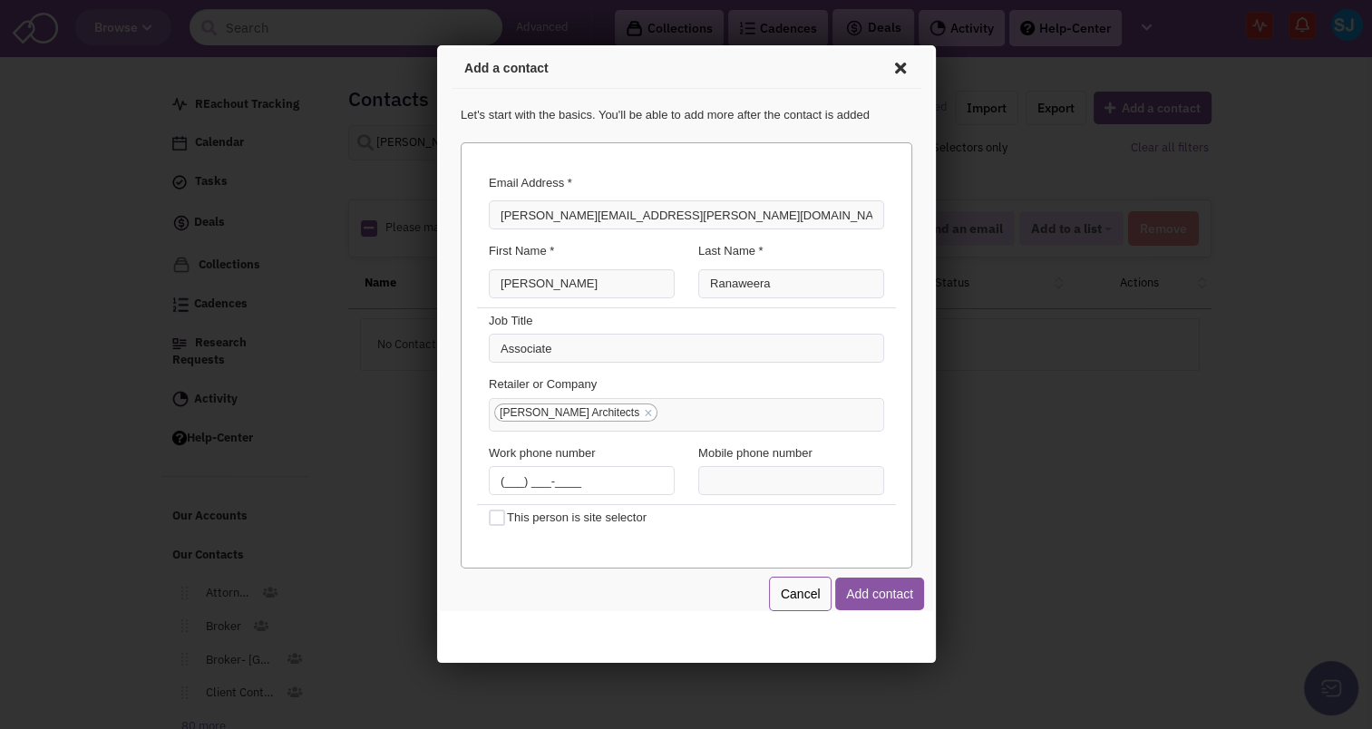
click at [495, 474] on input "(___) ___-____" at bounding box center [578, 477] width 186 height 29
type input "[PHONE_NUMBER]"
click at [884, 599] on button "Add contact" at bounding box center [875, 591] width 89 height 33
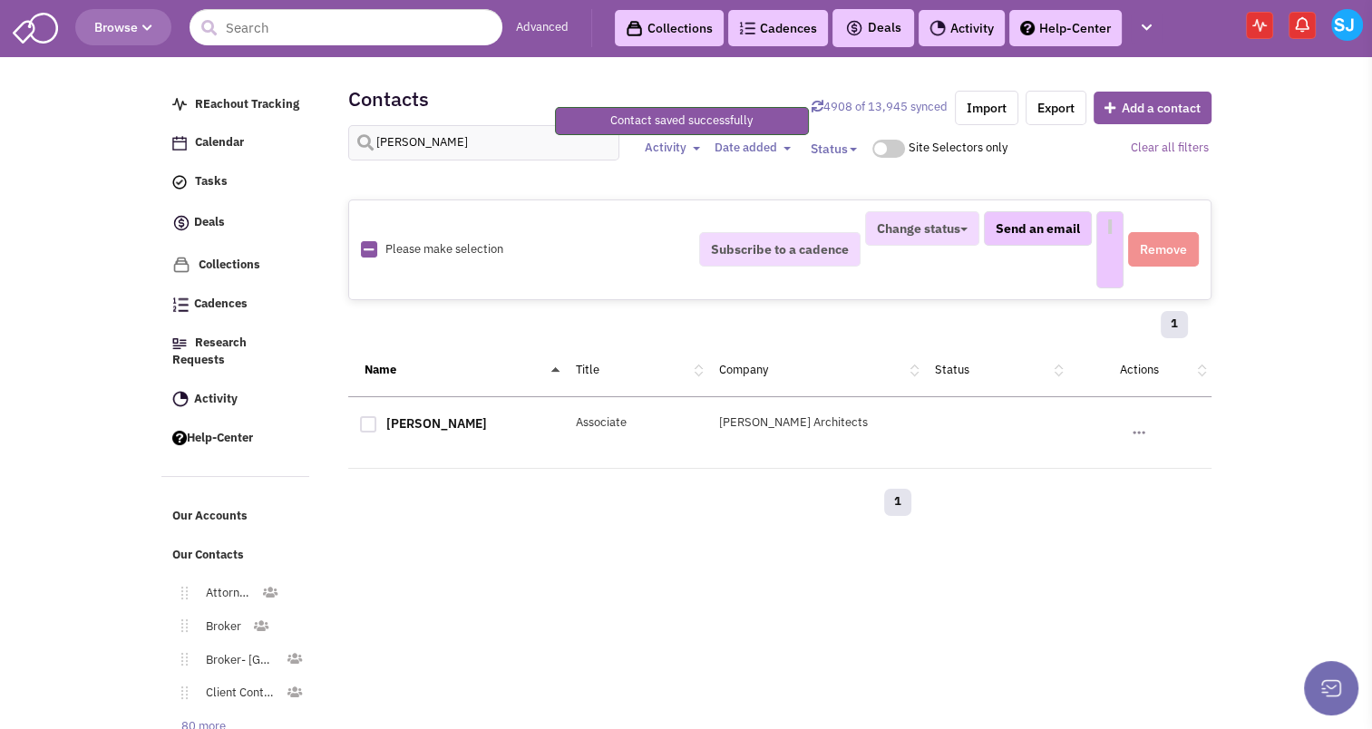
select select
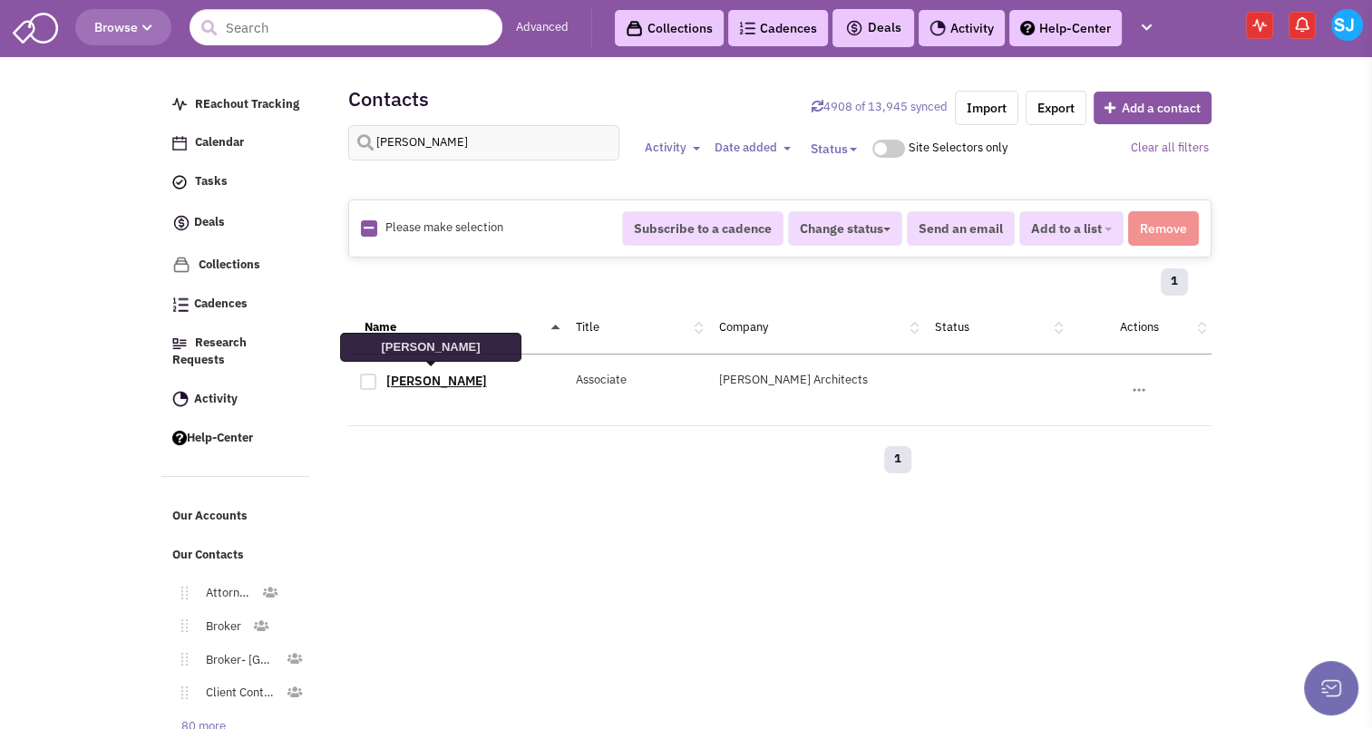
click at [437, 383] on link "[PERSON_NAME]" at bounding box center [436, 381] width 101 height 16
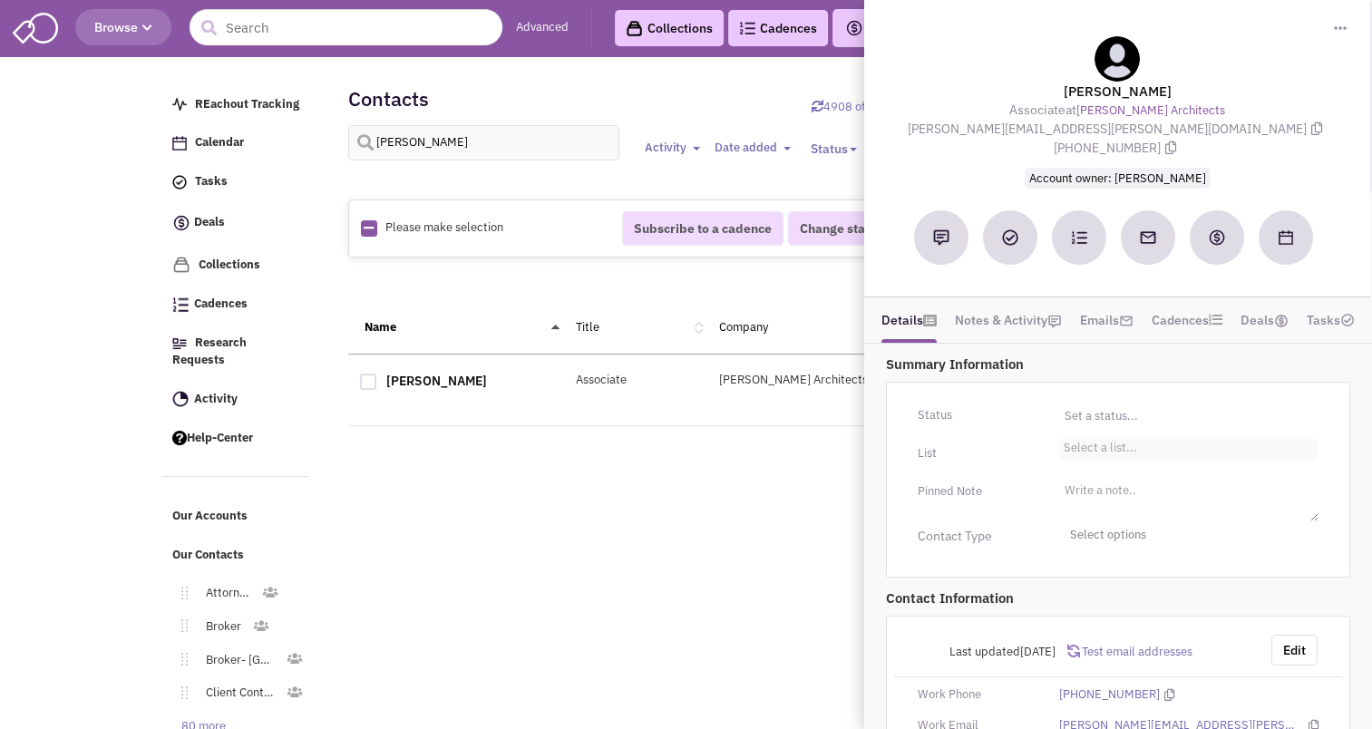
click at [1088, 439] on li "Select a list..." at bounding box center [1098, 446] width 78 height 14
click at [0, 0] on select "Select a list..." at bounding box center [0, 0] width 0 height 0
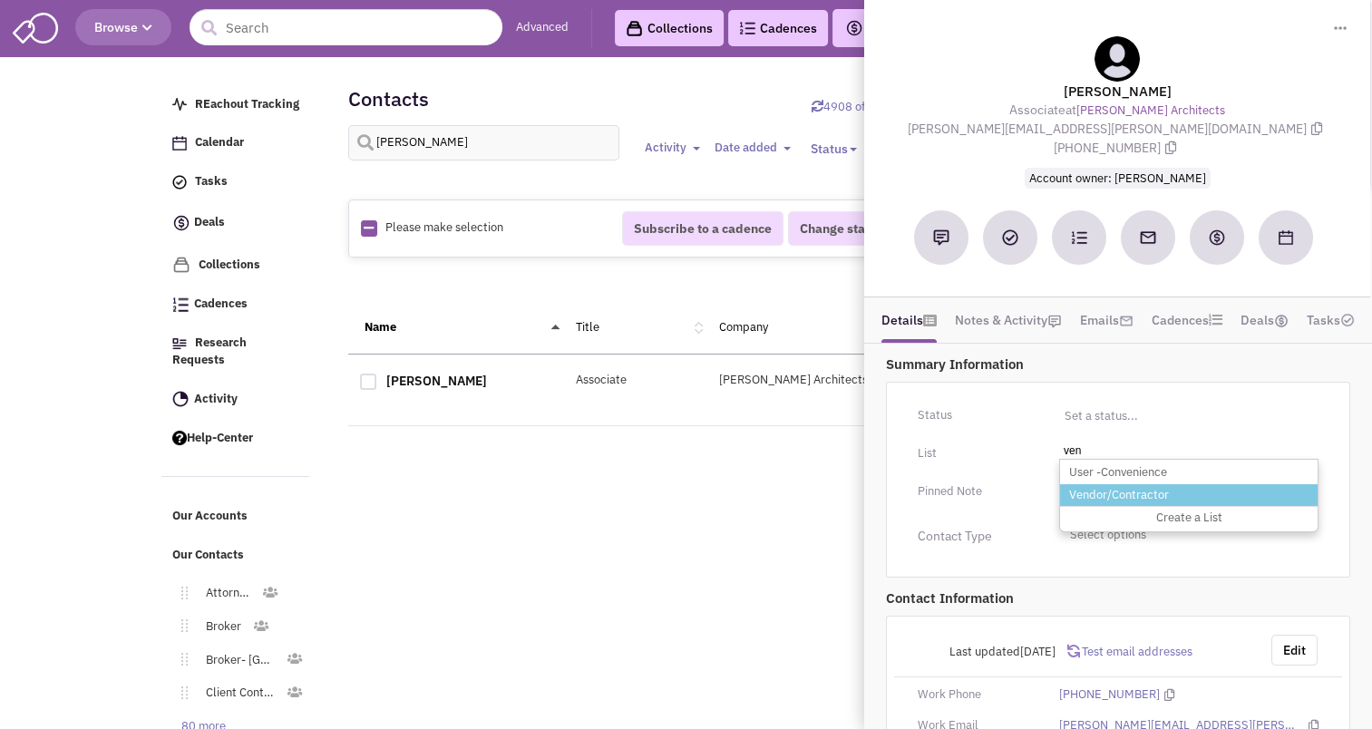
type input "ven"
click at [1091, 484] on li "Vendor/Contractor" at bounding box center [1188, 495] width 257 height 23
click at [0, 0] on select "Select a list..." at bounding box center [0, 0] width 0 height 0
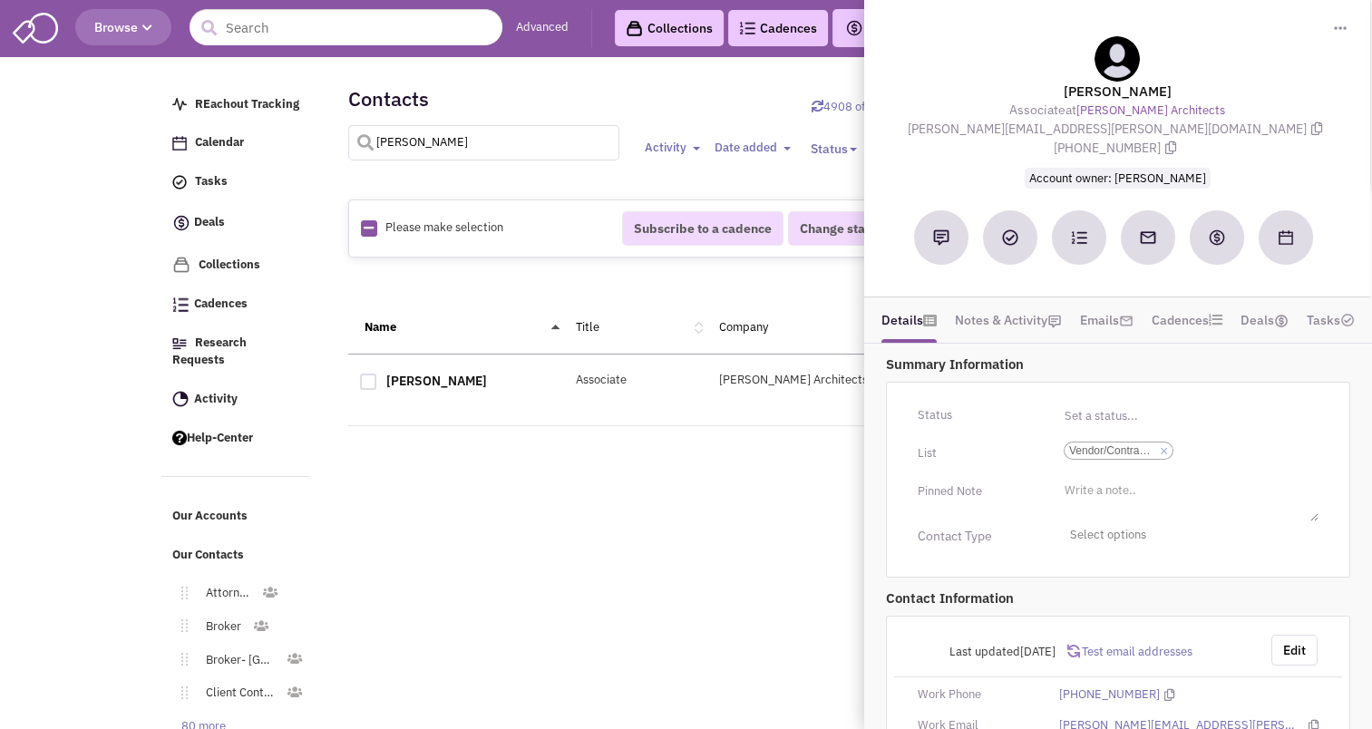
click at [513, 153] on input "[PERSON_NAME]" at bounding box center [484, 142] width 272 height 35
type input "[PERSON_NAME]"
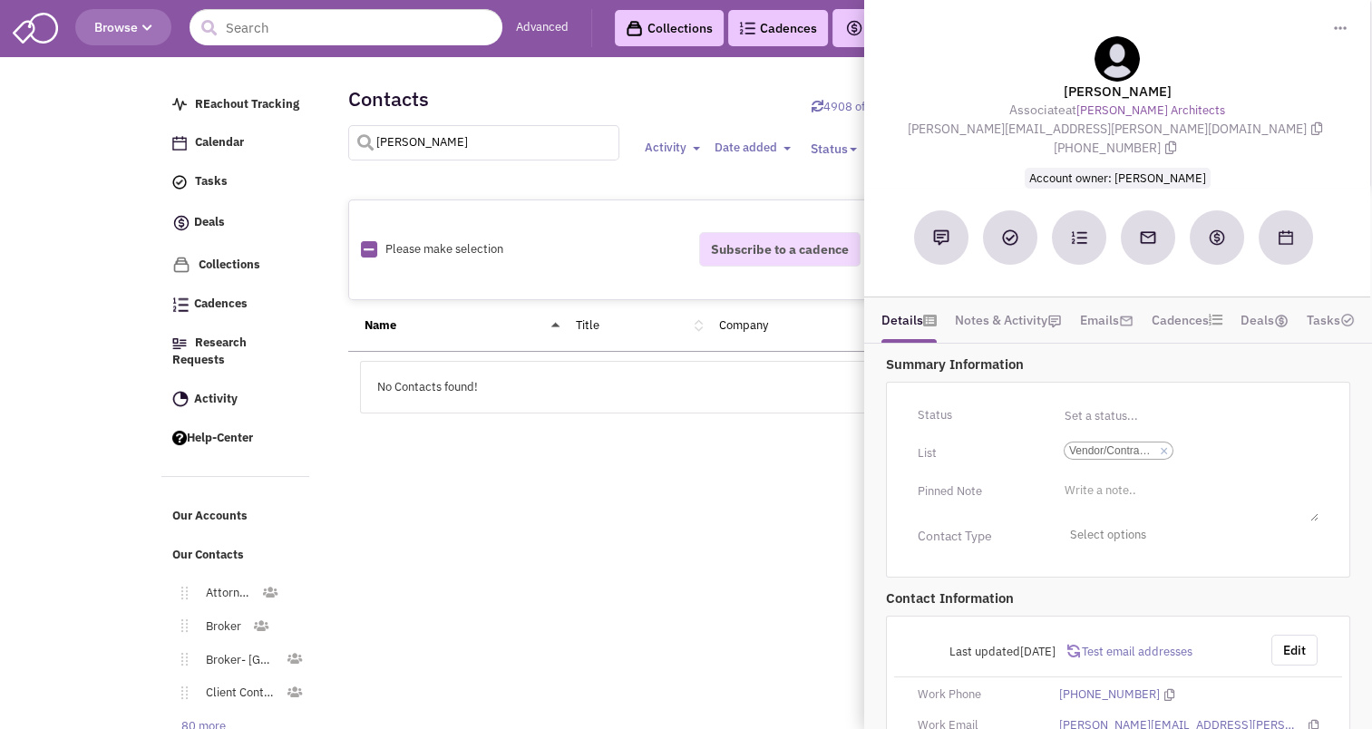
select select
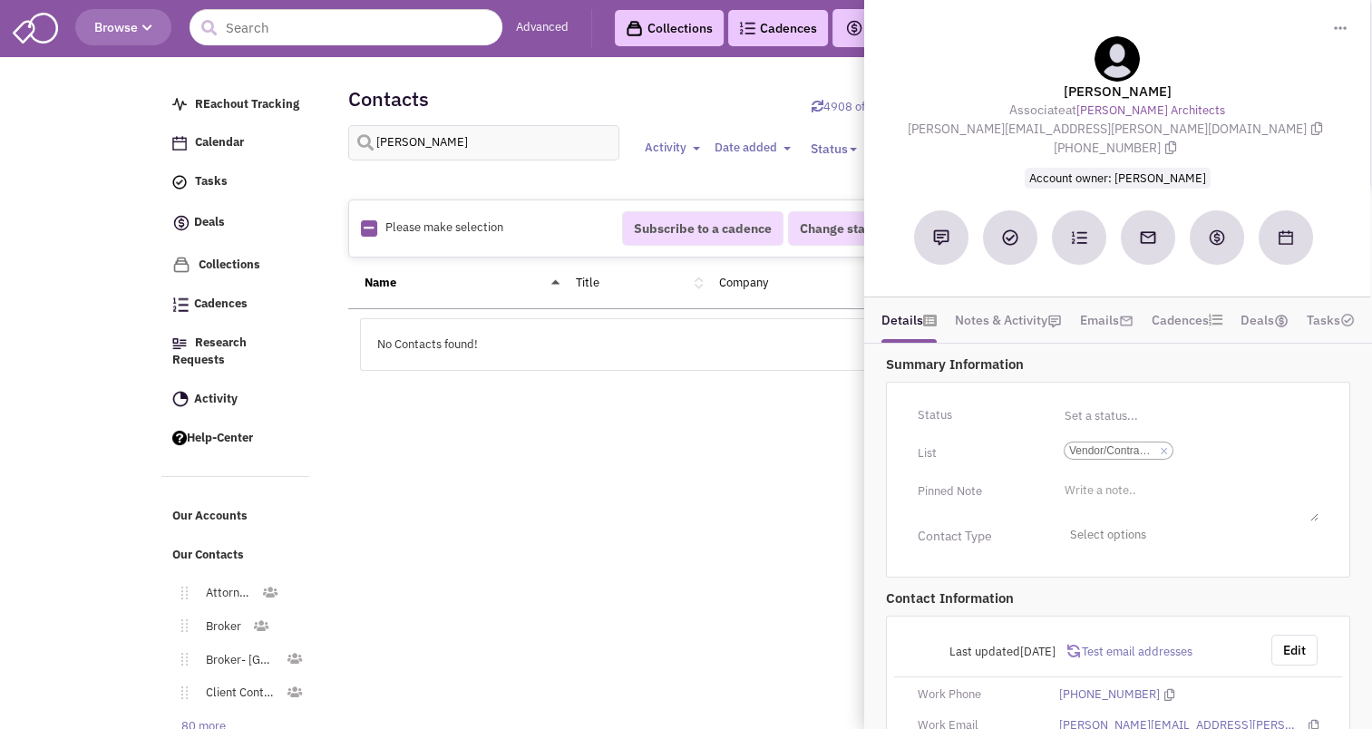
click at [731, 369] on div "REachout Tracking Calendar Tasks Completed Tasks Deals Team Deals Toggle Dropdo…" at bounding box center [686, 289] width 1050 height 453
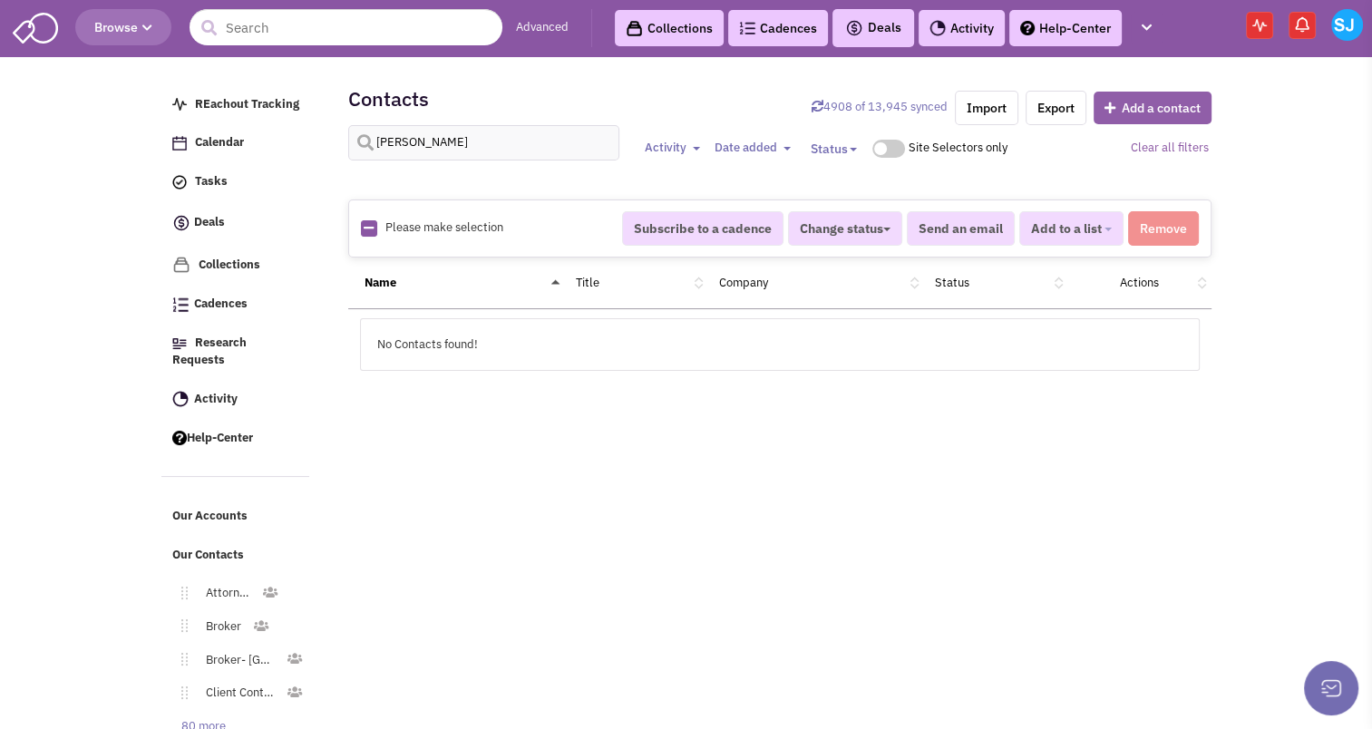
click at [1140, 100] on button "Add a contact" at bounding box center [1152, 108] width 118 height 33
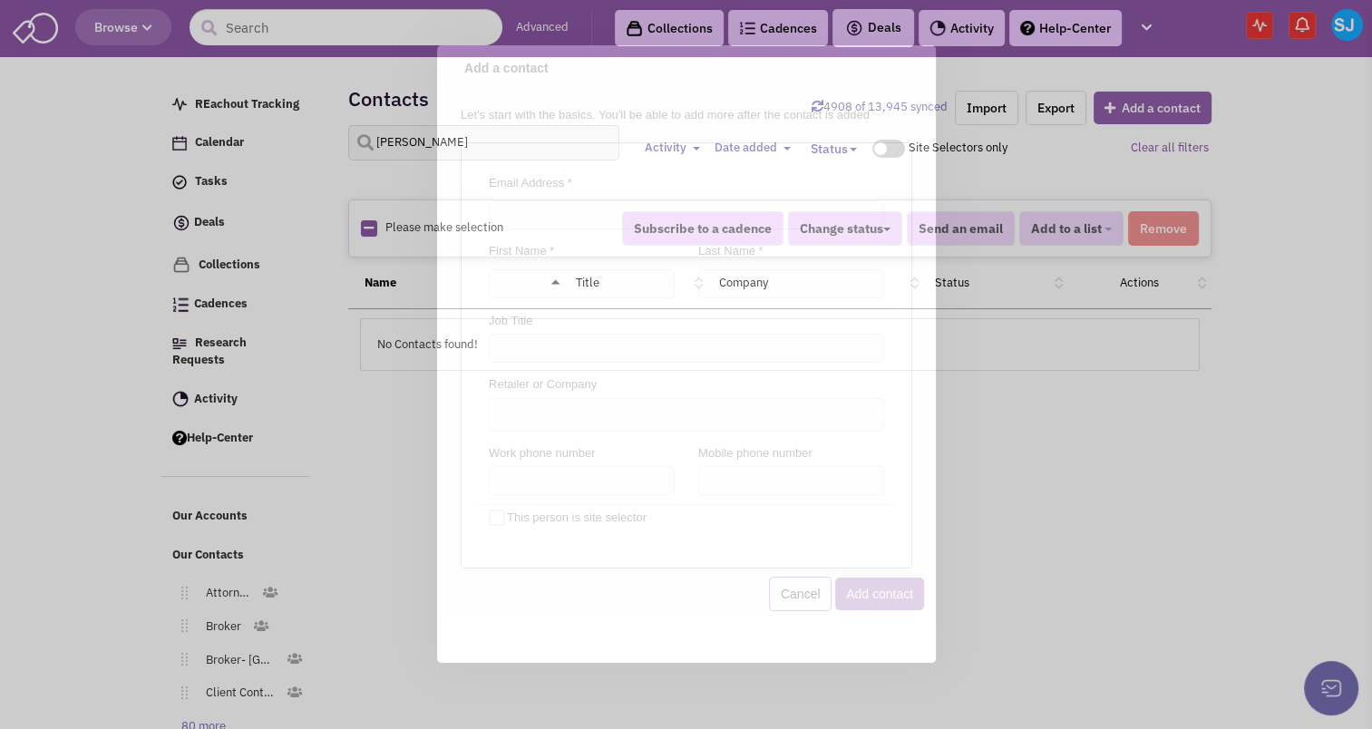
scroll to position [0, 0]
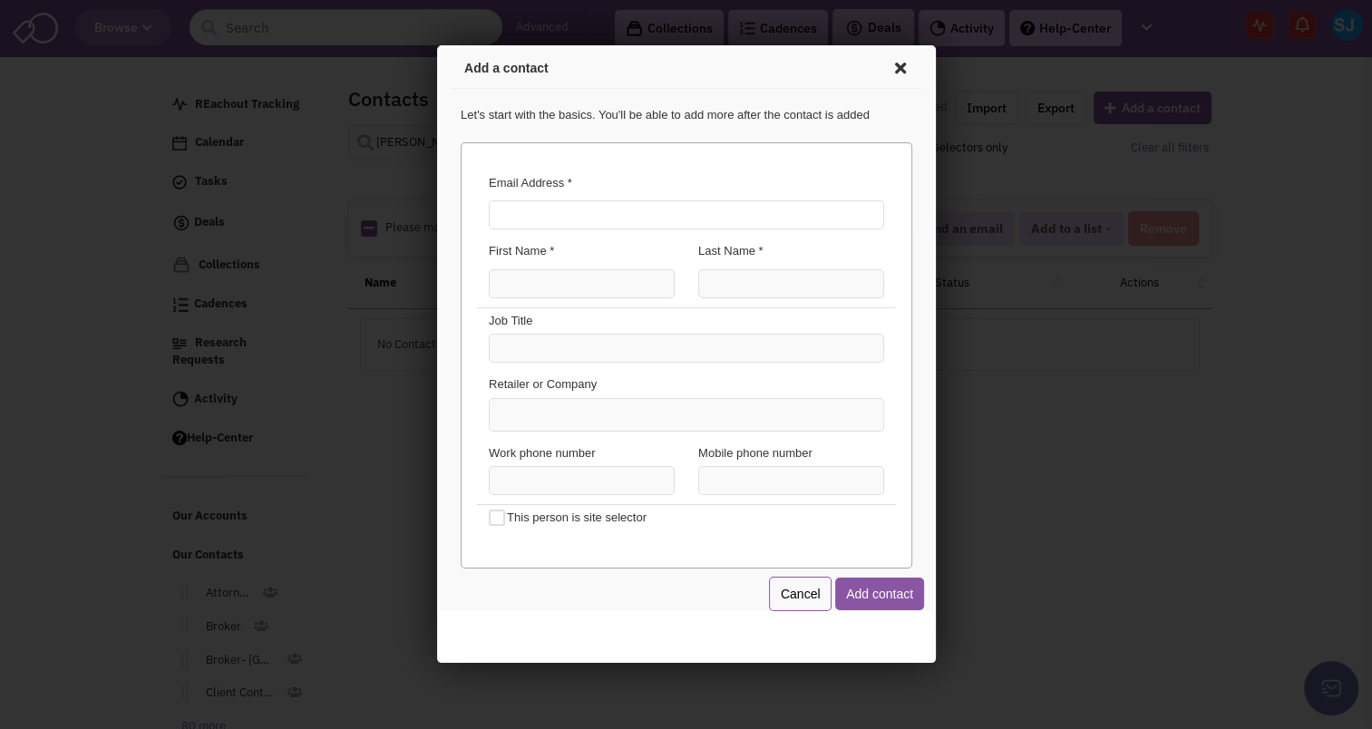
click at [615, 209] on input "Email Address *" at bounding box center [682, 212] width 395 height 29
click at [616, 209] on input "[PERSON_NAME][EMAIL_ADDRESS][DOMAIN_NAME]" at bounding box center [682, 212] width 395 height 29
type input "[PERSON_NAME][EMAIL_ADDRESS][DOMAIN_NAME]"
type input "[PERSON_NAME]"
type input "Regar"
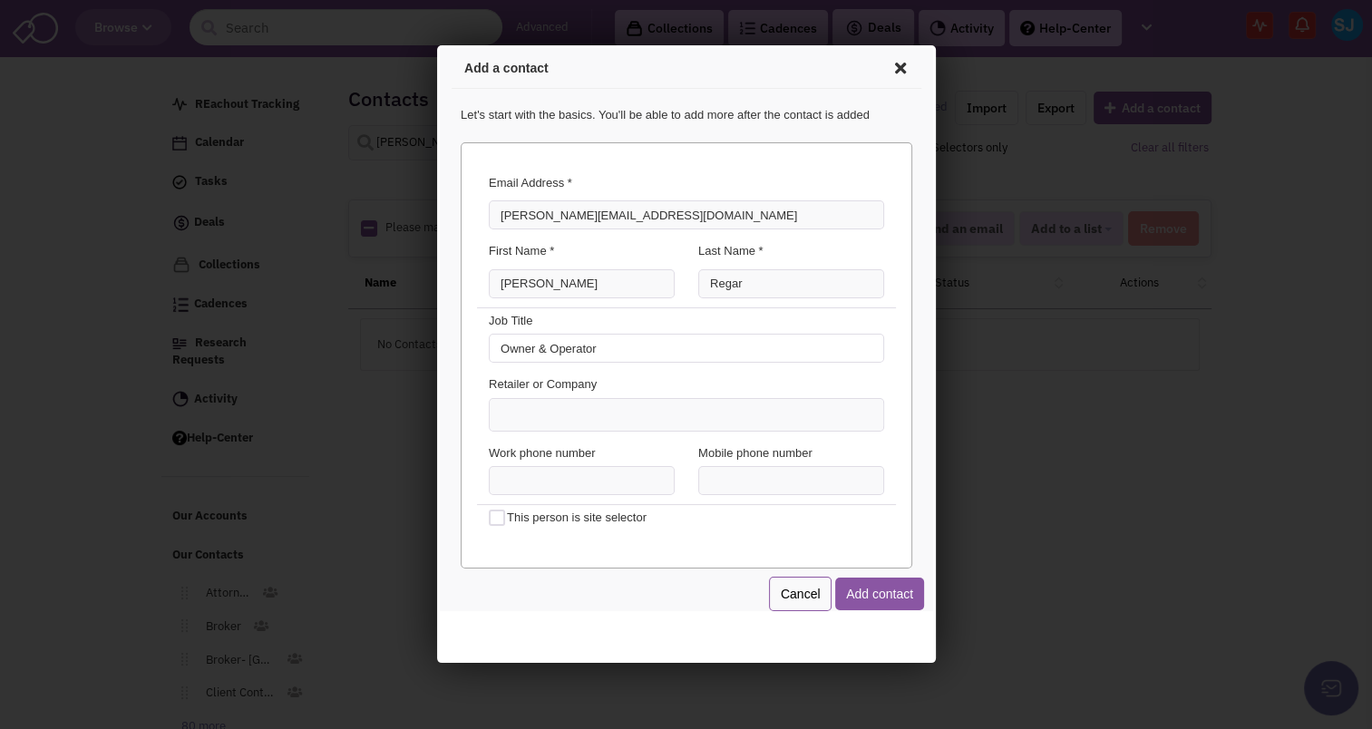
type input "Owner & Operator"
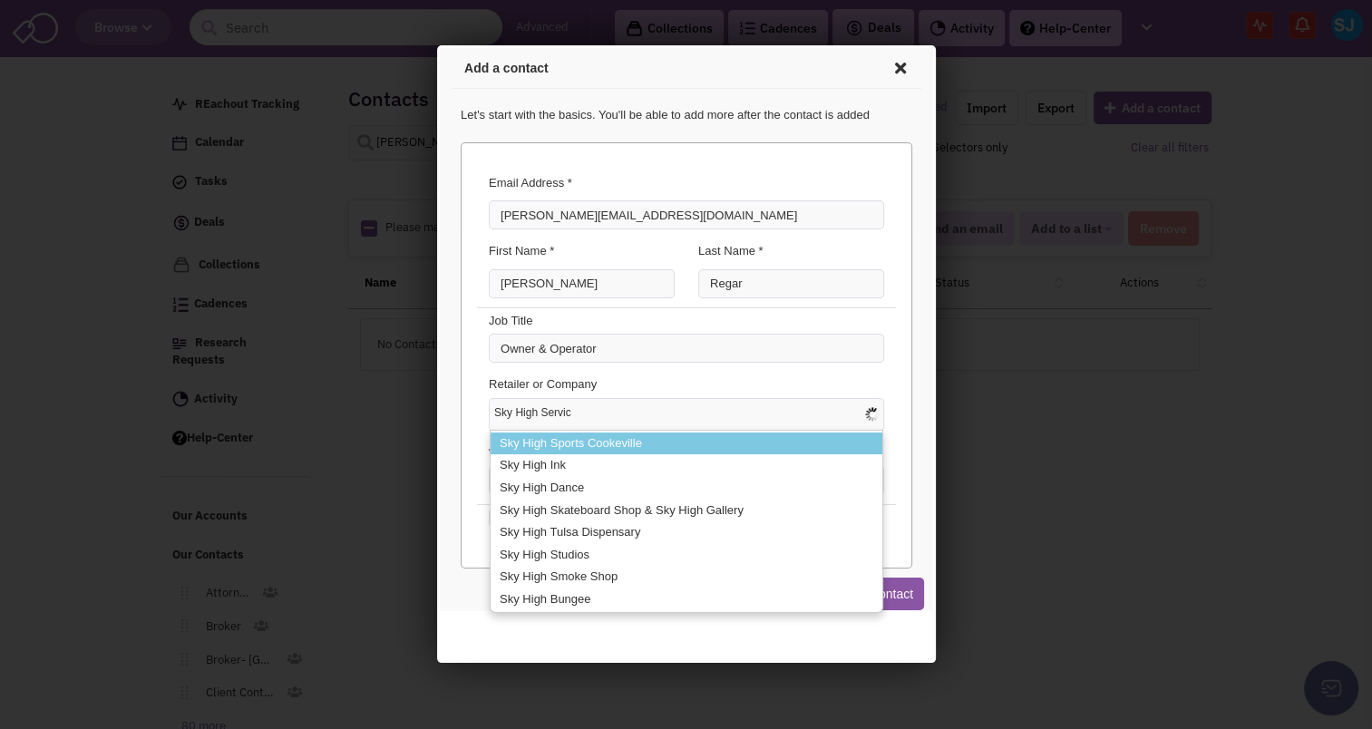
type input "Sky High Service"
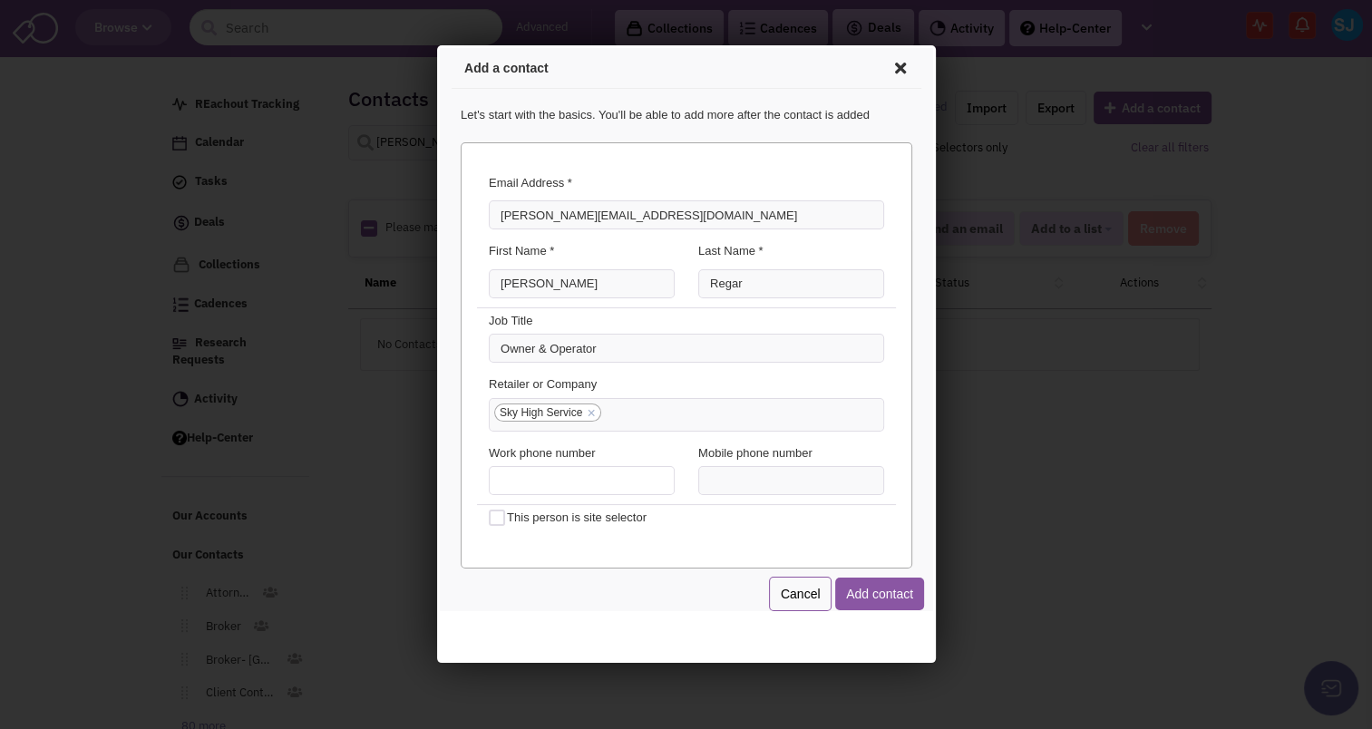
type input "(___) ___-____"
type input "[PHONE_NUMBER]"
click at [892, 584] on button "Add contact" at bounding box center [875, 591] width 89 height 33
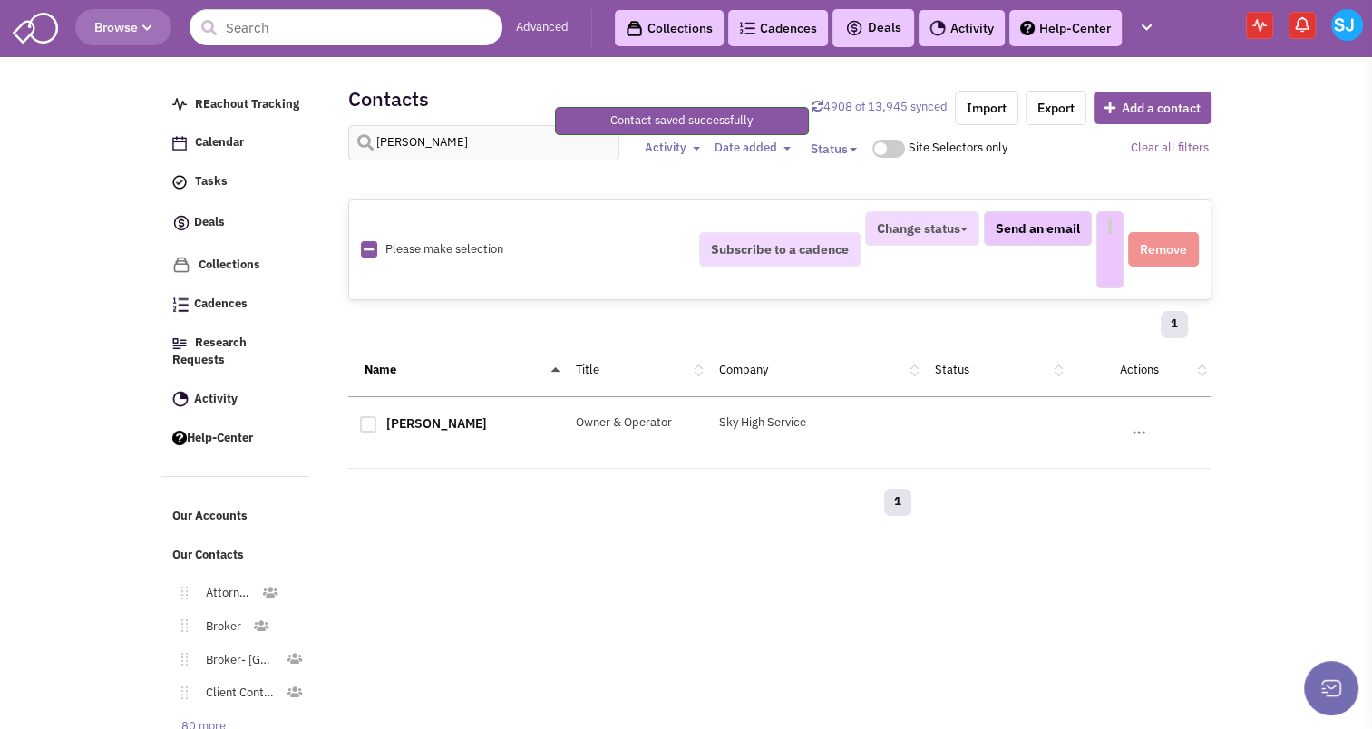
select select
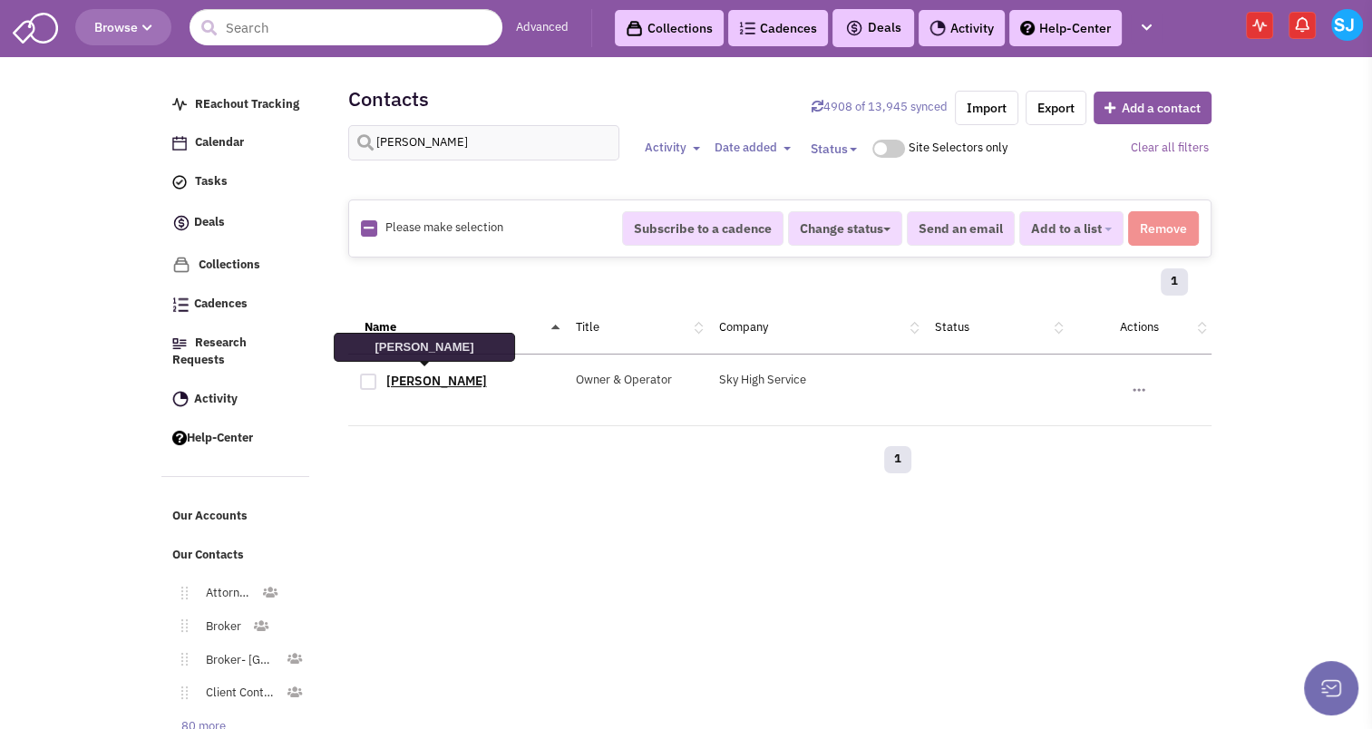
click at [414, 381] on link "[PERSON_NAME]" at bounding box center [436, 381] width 101 height 16
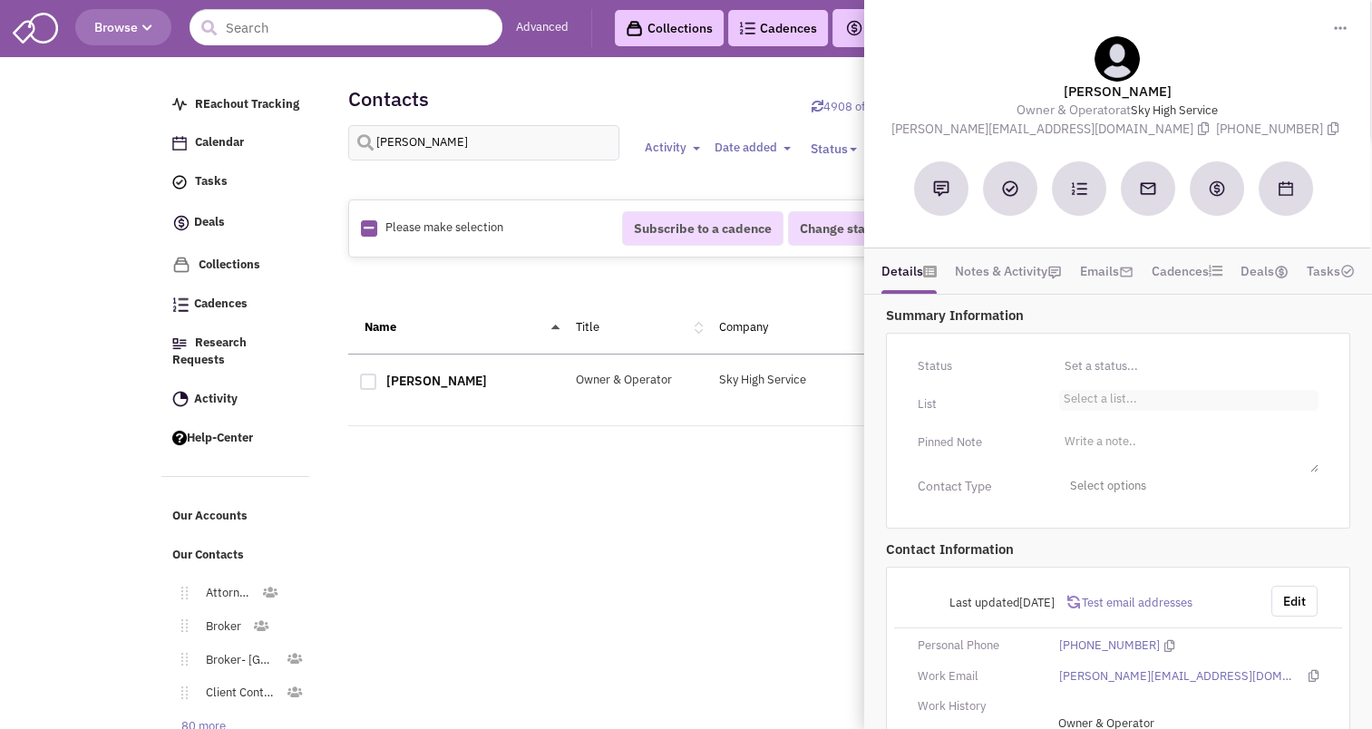
click at [1076, 390] on li "Select a list..." at bounding box center [1098, 397] width 78 height 14
click at [0, 0] on select "Select a list..." at bounding box center [0, 0] width 0 height 0
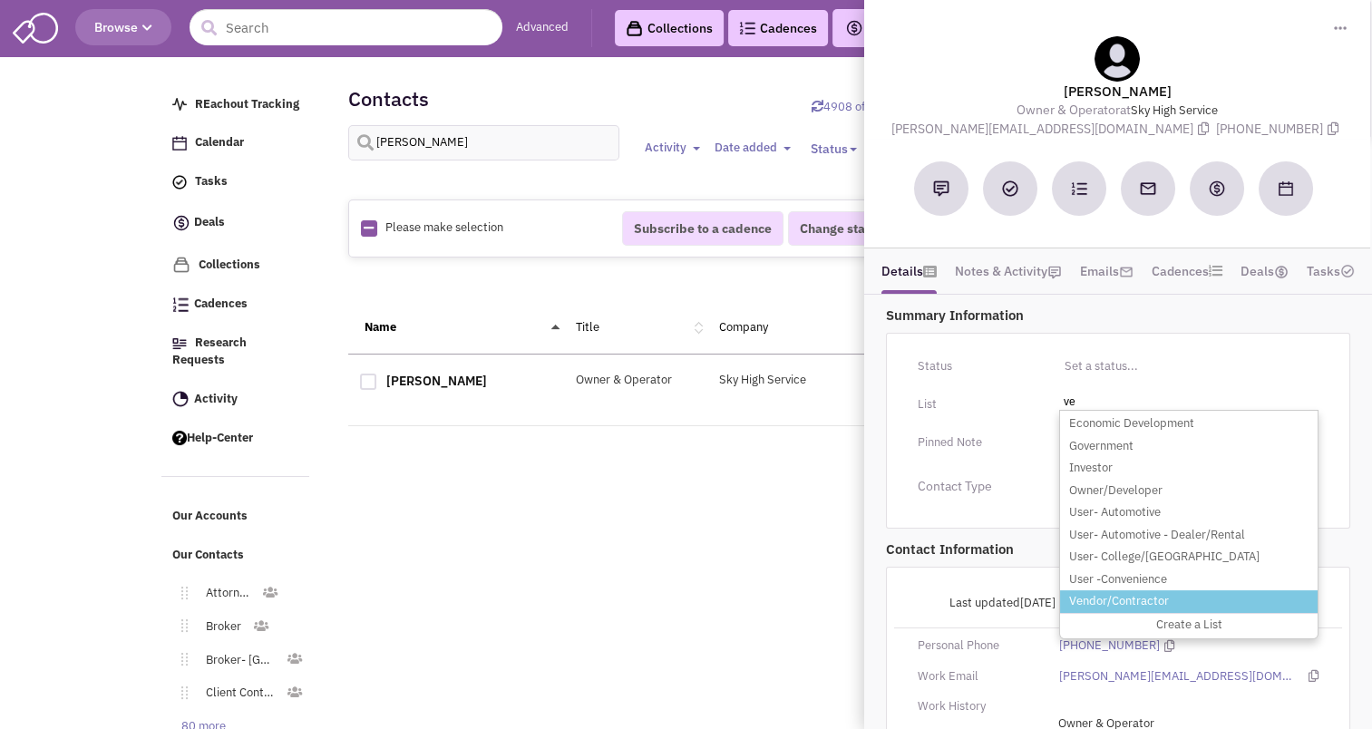
type input "ve"
click at [1111, 601] on li "Vendor/Contractor" at bounding box center [1188, 601] width 257 height 23
click at [0, 0] on select "Select a list..." at bounding box center [0, 0] width 0 height 0
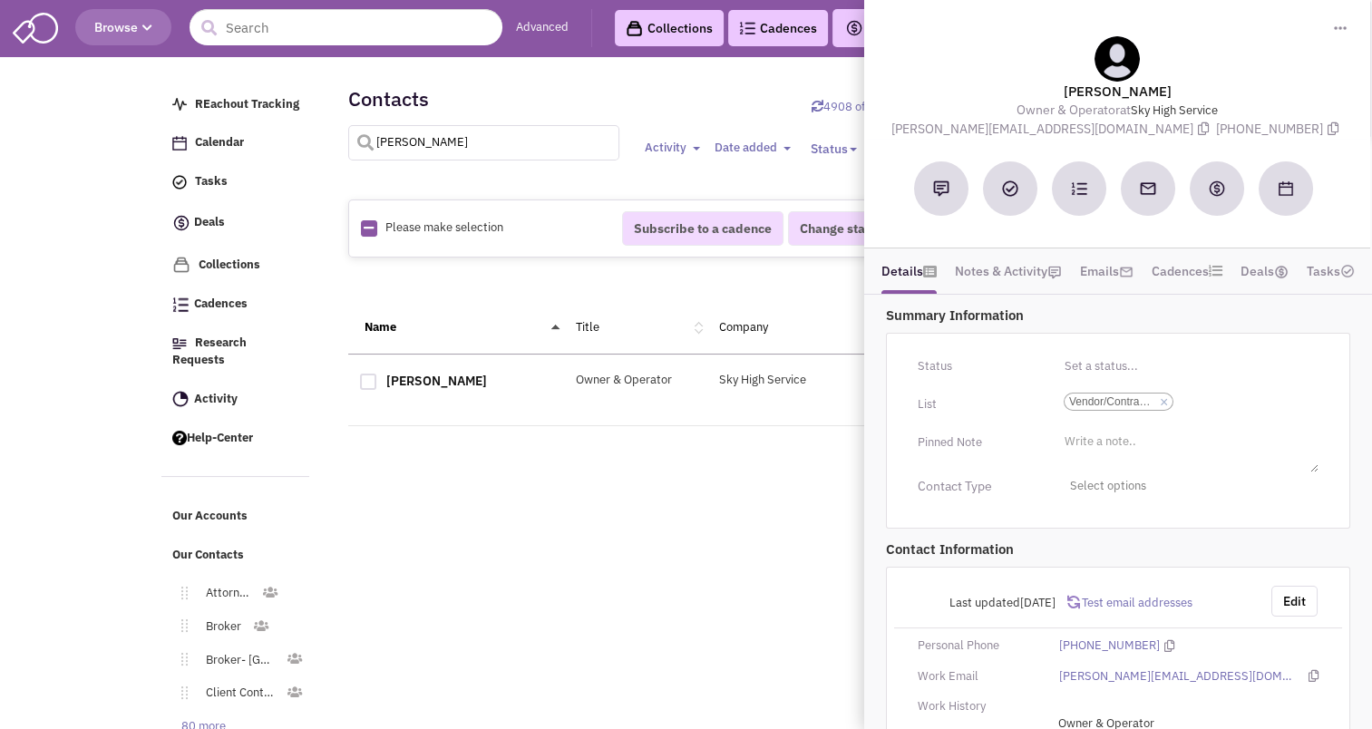
click at [450, 146] on input "[PERSON_NAME]" at bounding box center [484, 142] width 272 height 35
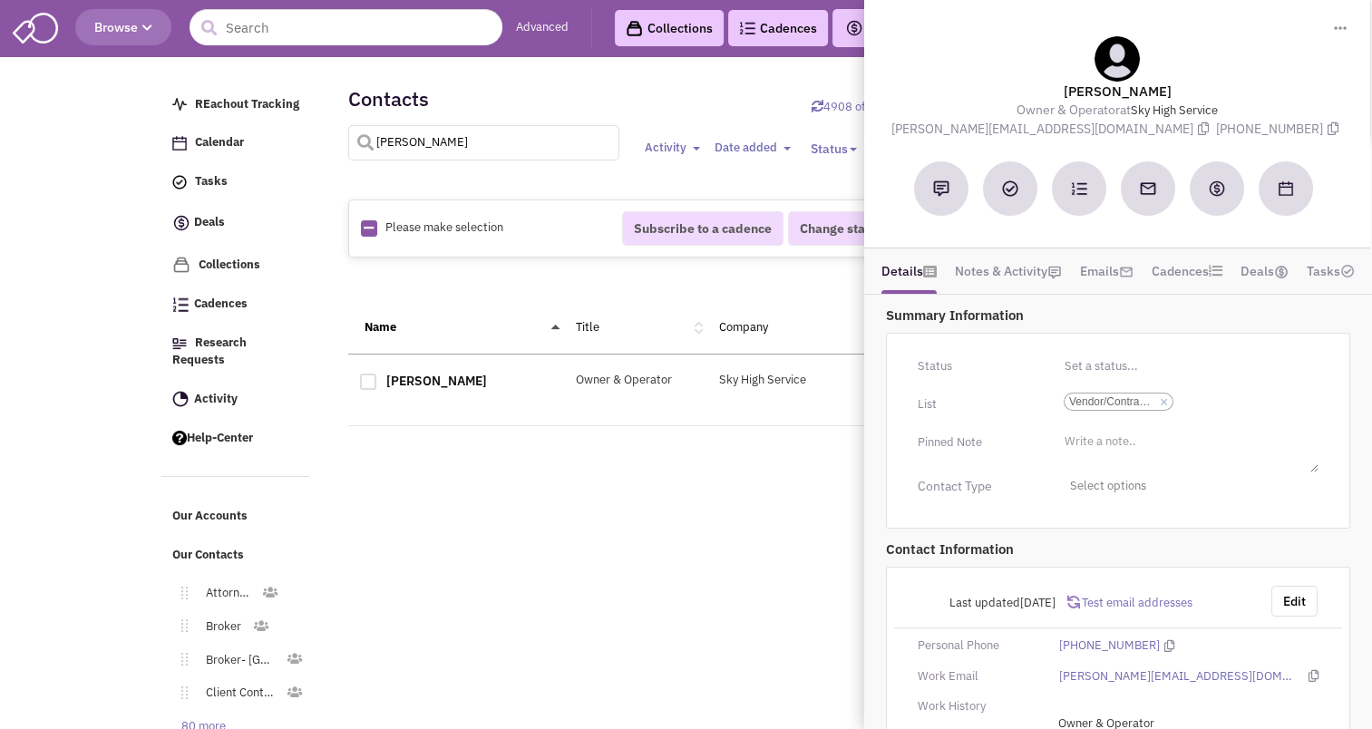
click at [450, 146] on input "[PERSON_NAME]" at bounding box center [484, 142] width 272 height 35
type input "[PERSON_NAME]"
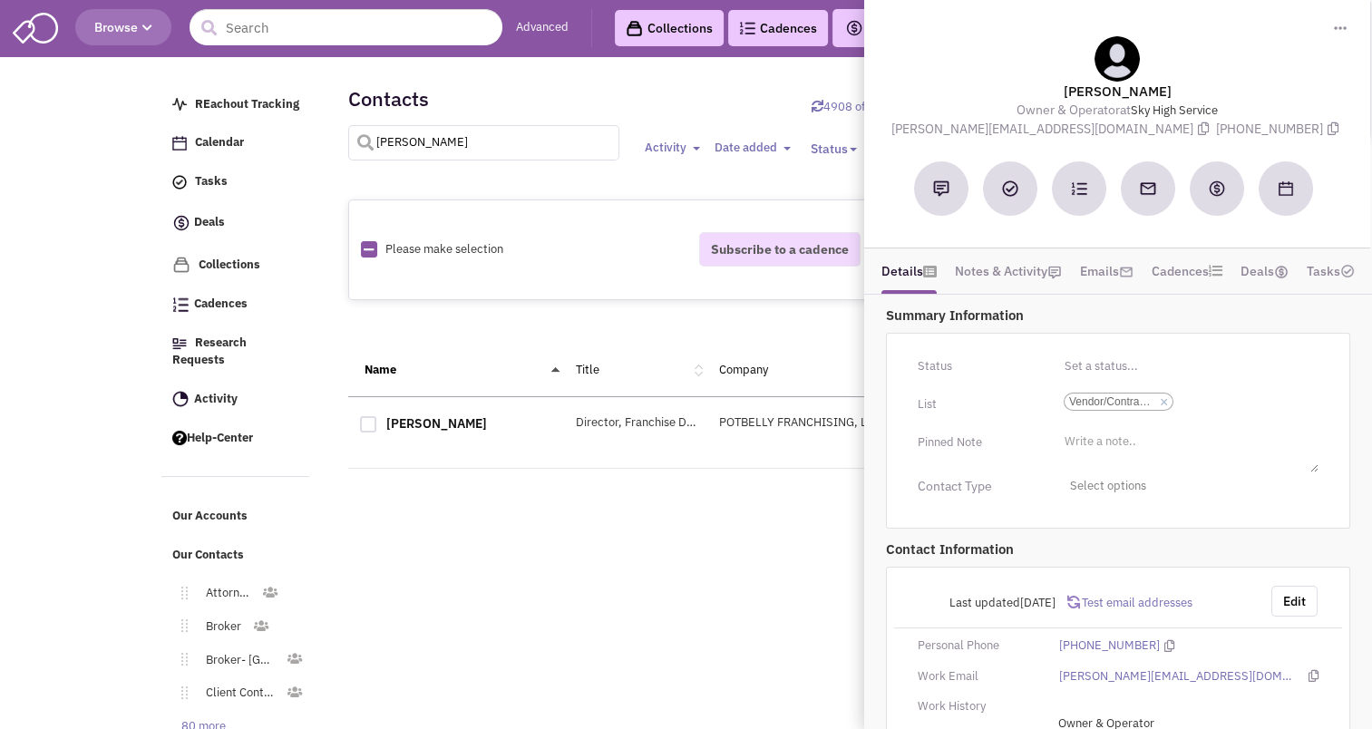
select select
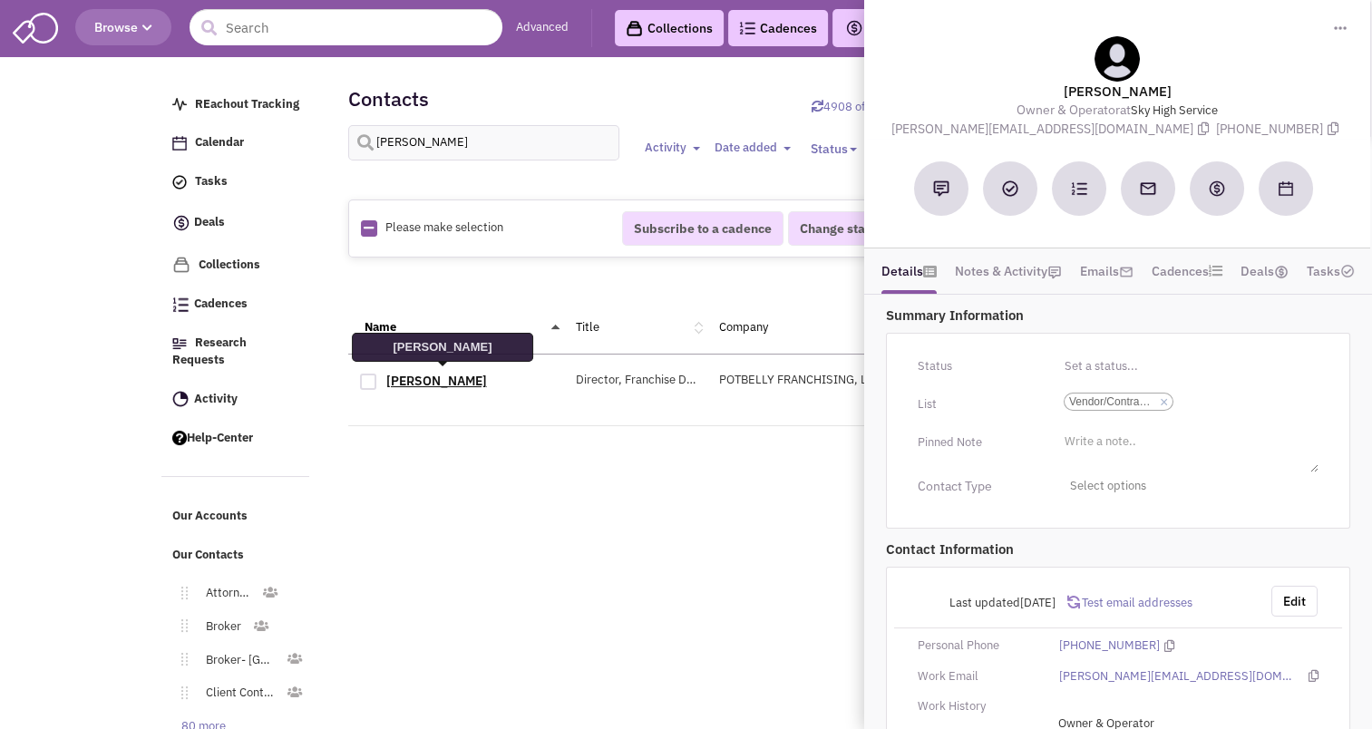
click at [428, 381] on link "[PERSON_NAME]" at bounding box center [436, 381] width 101 height 16
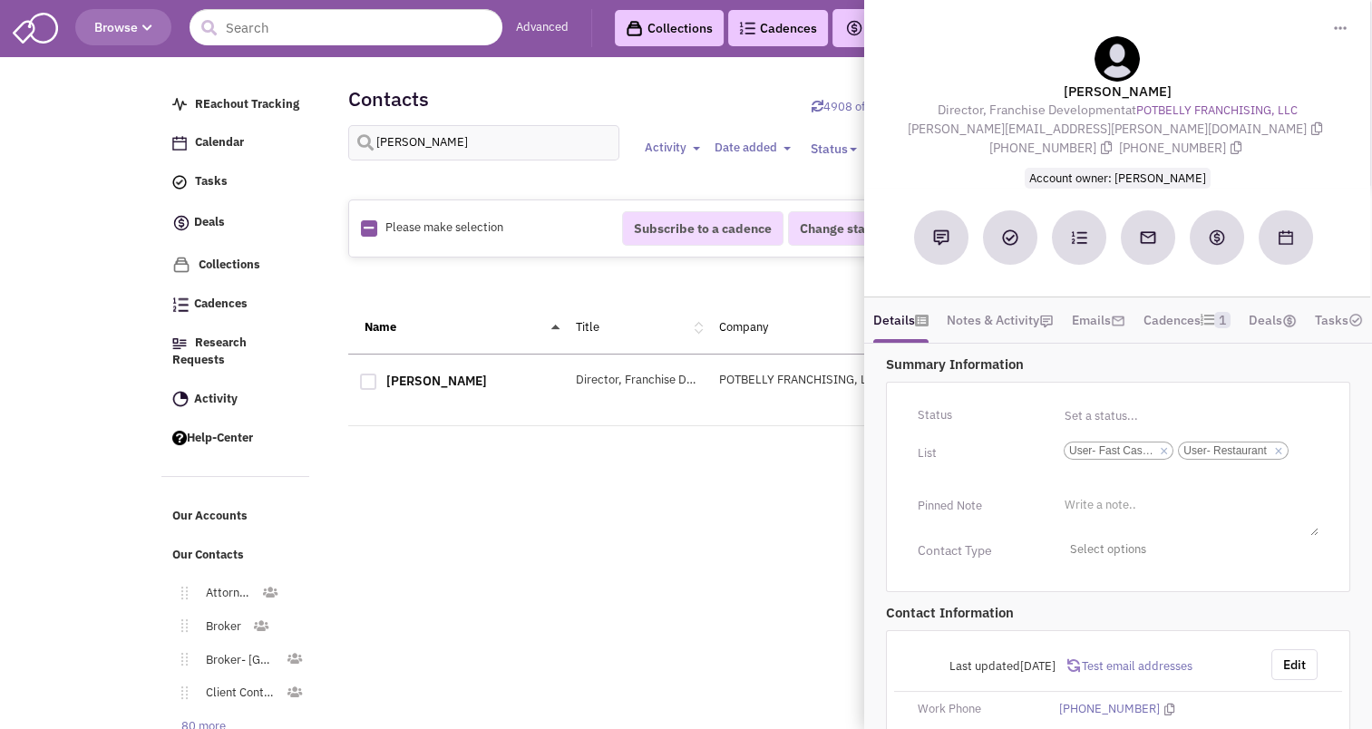
scroll to position [311, 0]
